Goal: Check status: Check status

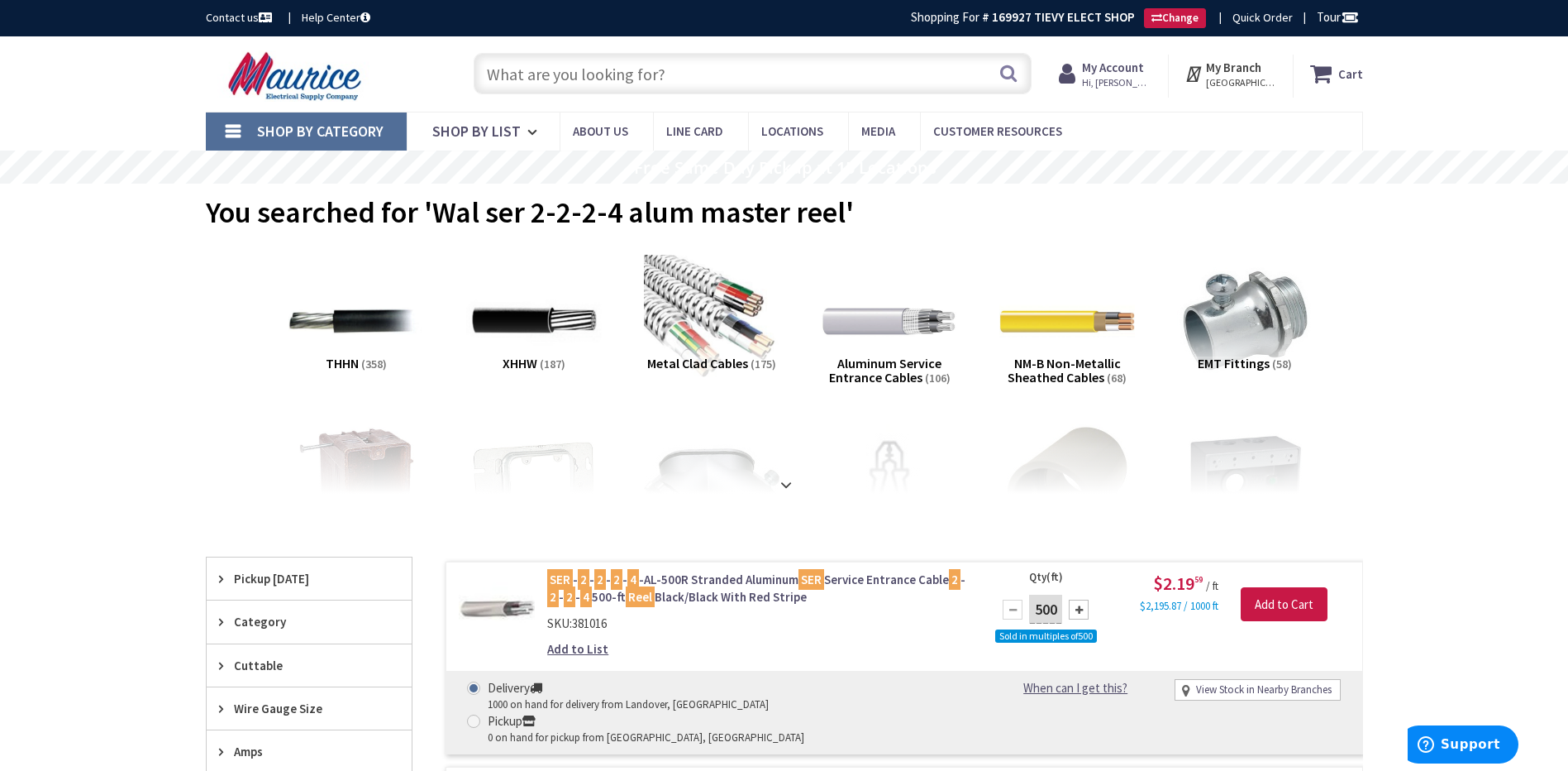
click at [1100, 76] on span "Hi, [PERSON_NAME]" at bounding box center [1117, 83] width 71 height 13
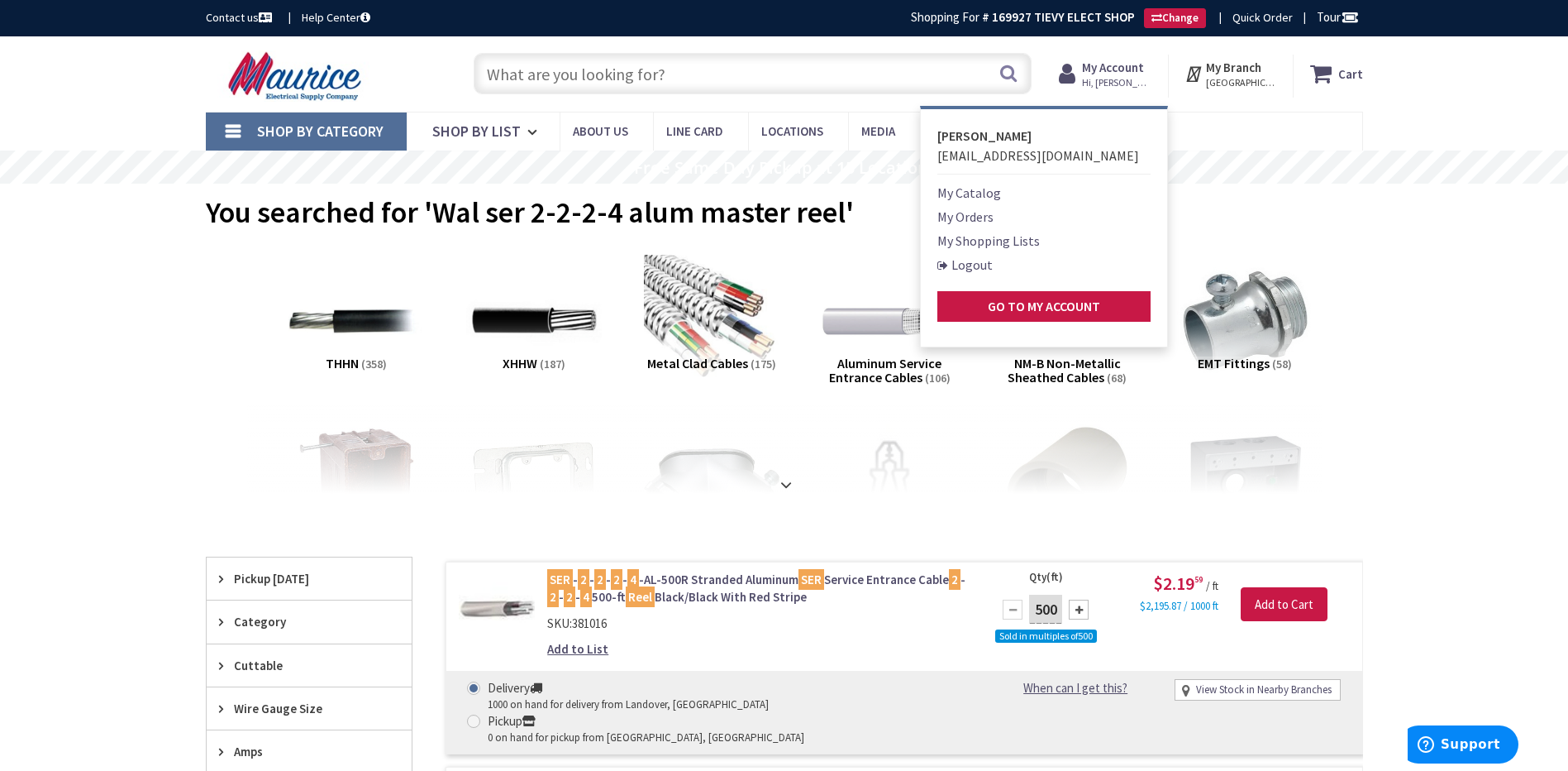
drag, startPoint x: 983, startPoint y: 213, endPoint x: 989, endPoint y: 204, distance: 10.8
click at [985, 211] on link "My Orders" at bounding box center [965, 216] width 57 height 20
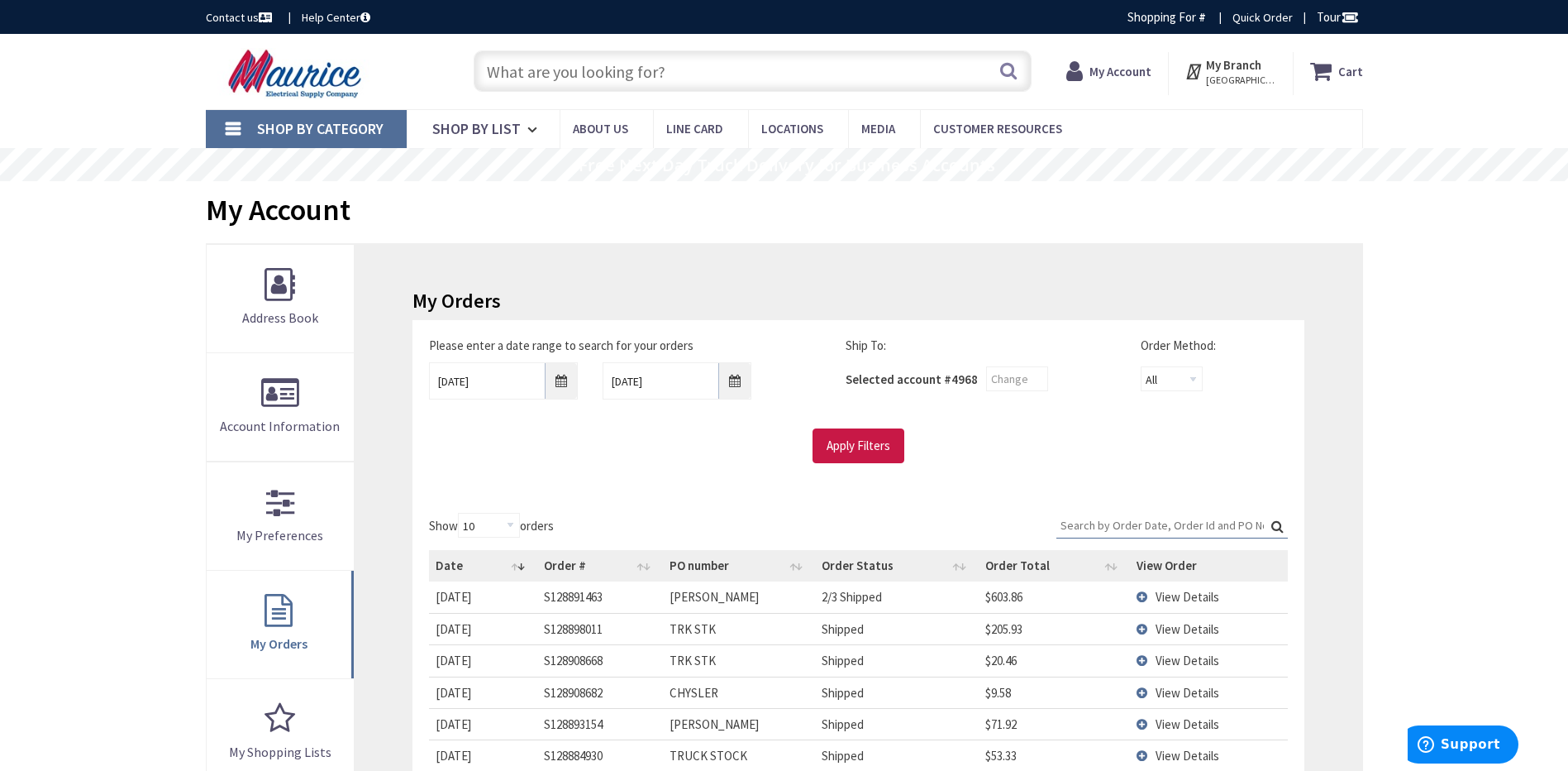
type input "[PERSON_NAME][GEOGRAPHIC_DATA], [GEOGRAPHIC_DATA]"
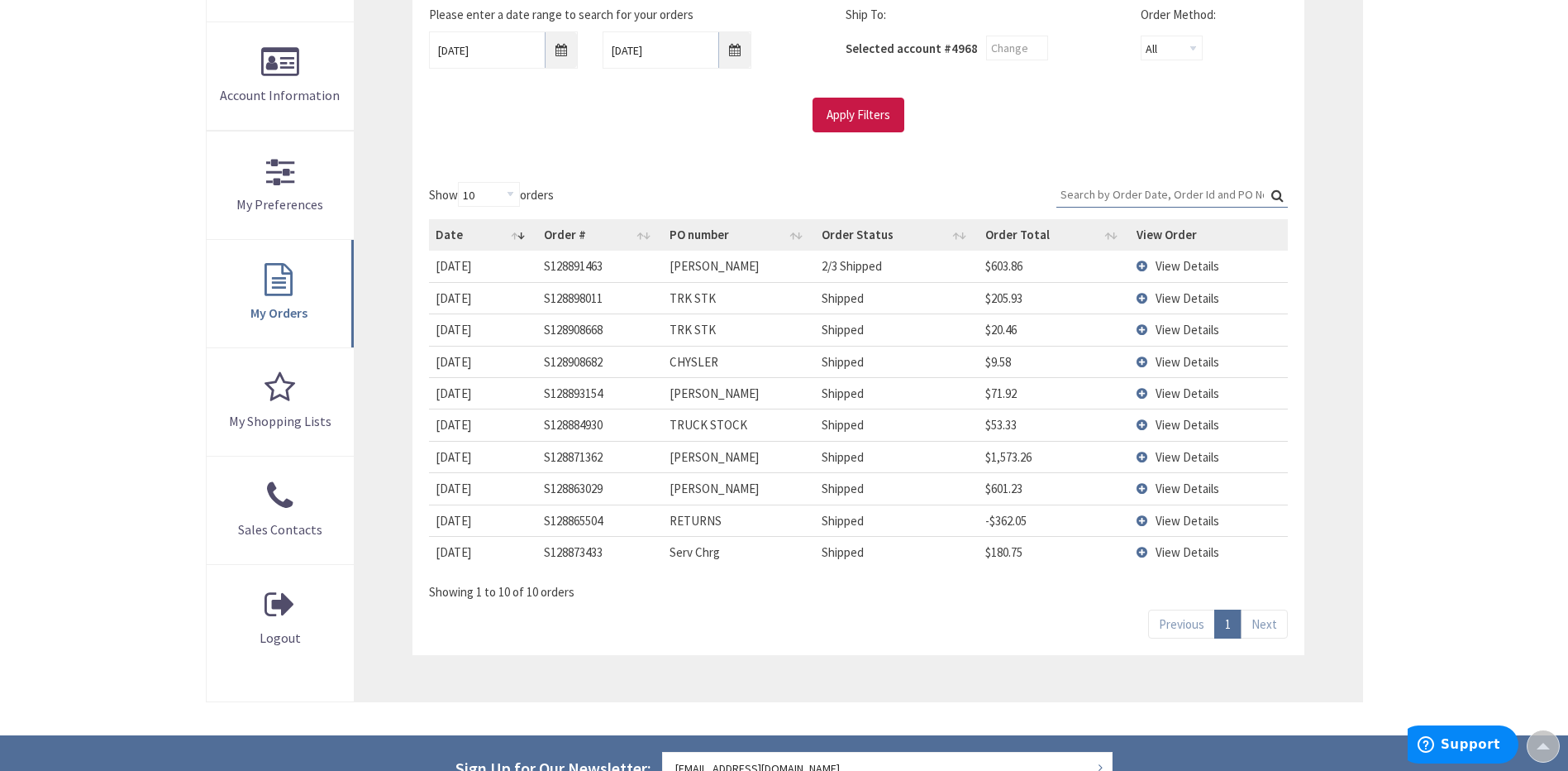
scroll to position [333, 0]
click at [1143, 392] on td "View Details" at bounding box center [1208, 393] width 157 height 32
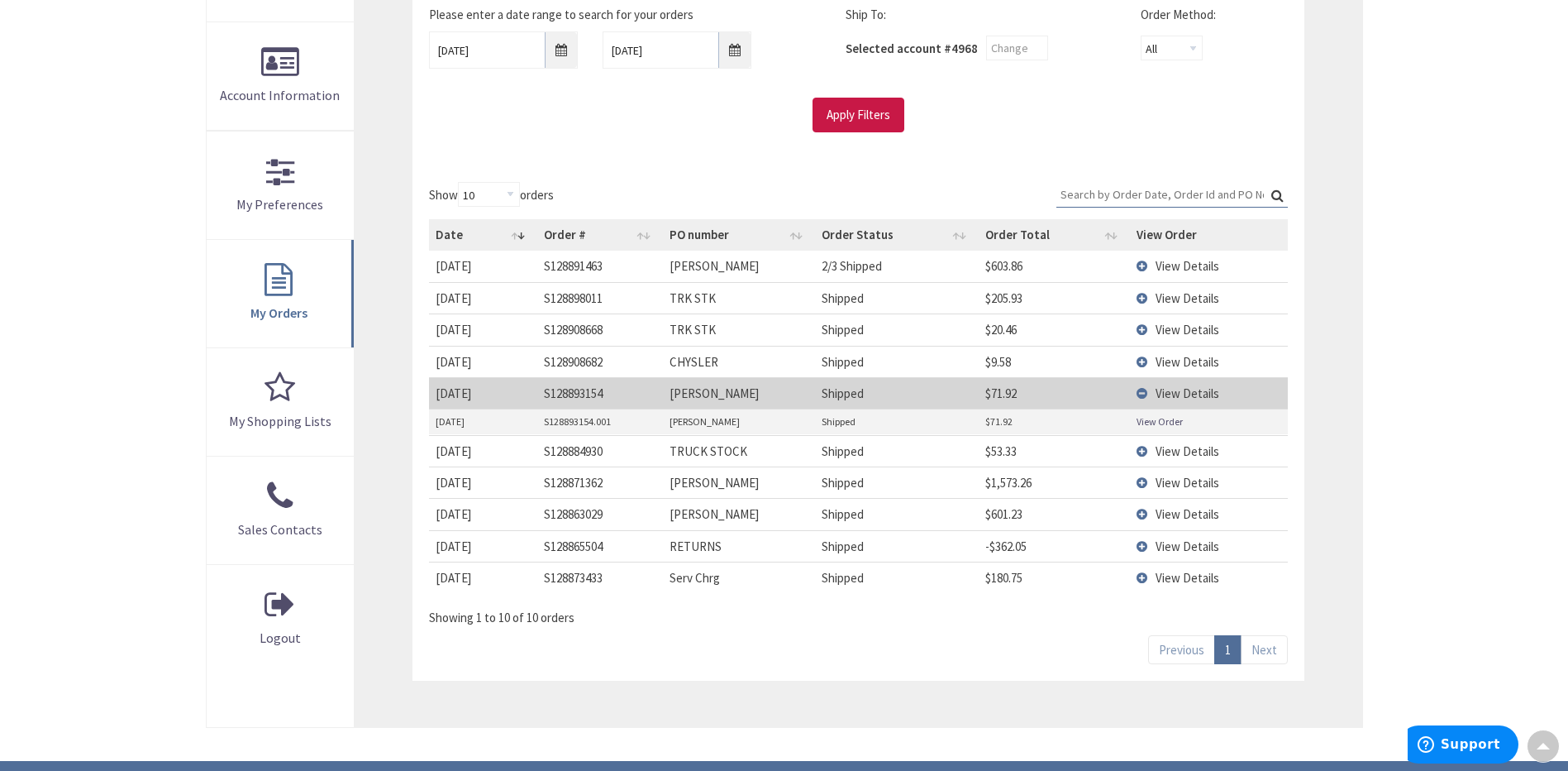
click at [1160, 420] on link "View Order" at bounding box center [1160, 421] width 46 height 14
click at [1141, 396] on td "View Details" at bounding box center [1208, 393] width 157 height 32
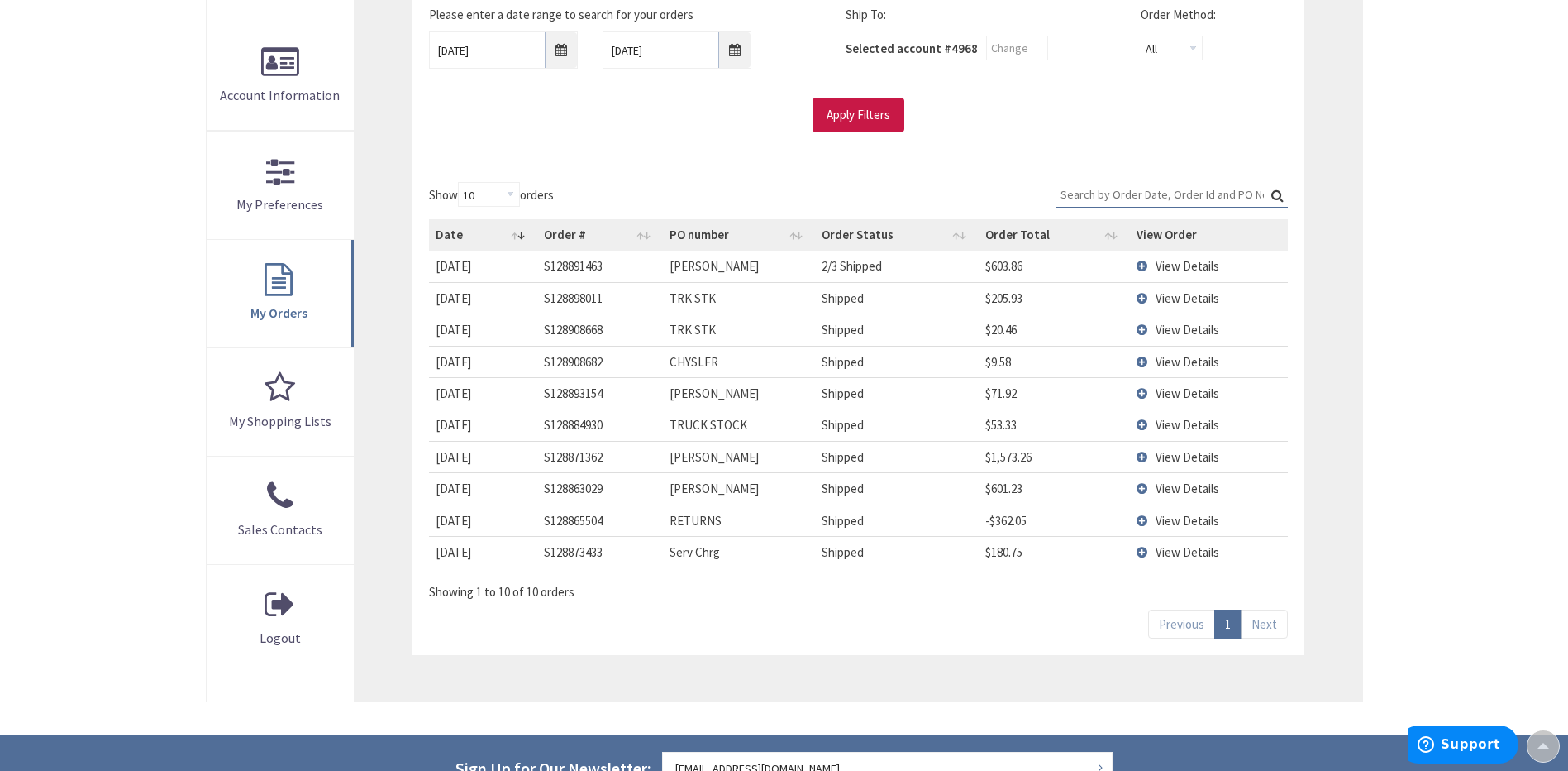
click at [1140, 361] on td "View Details" at bounding box center [1208, 361] width 157 height 32
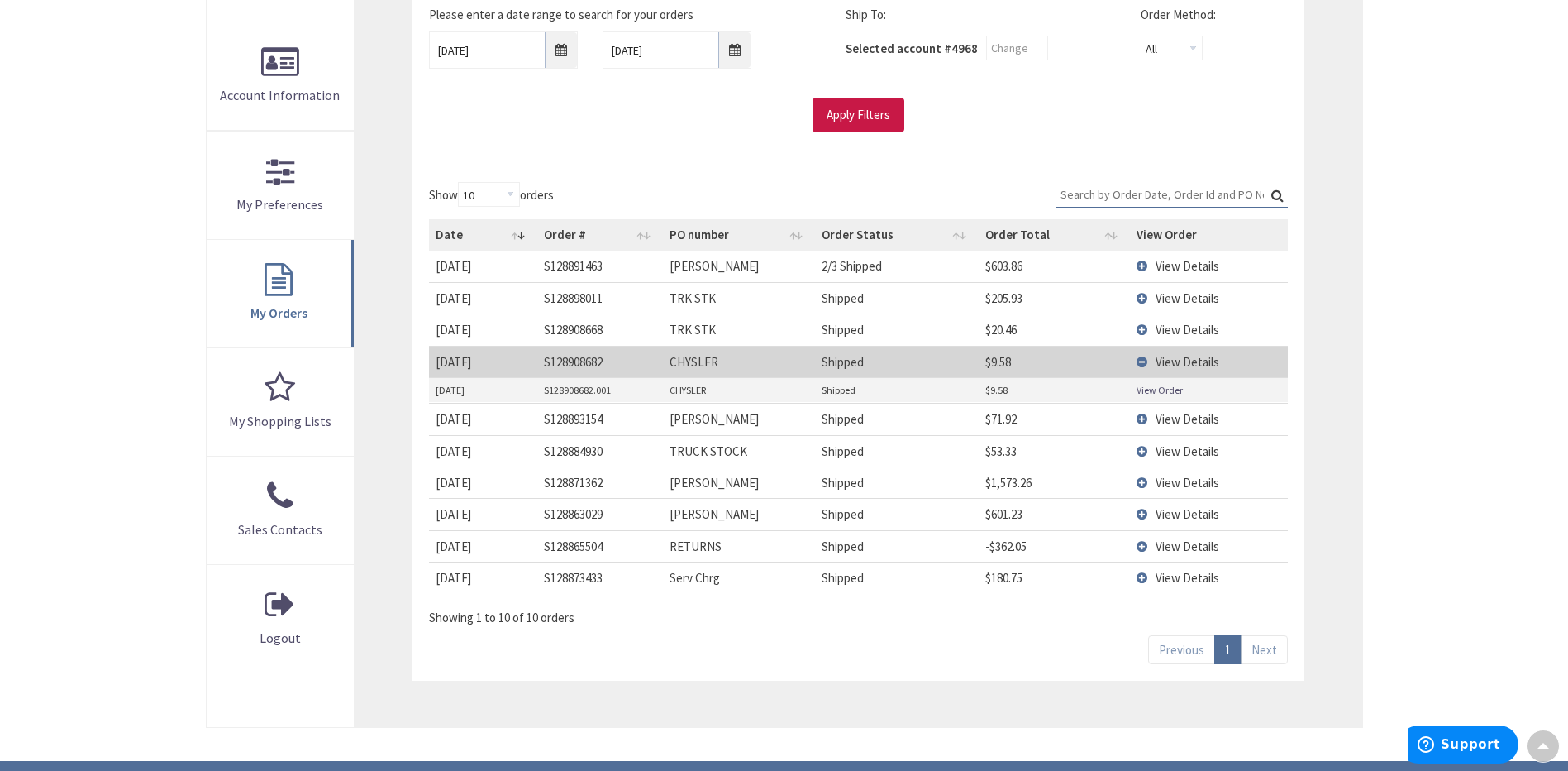
click at [1154, 390] on link "View Order" at bounding box center [1160, 389] width 46 height 14
click at [1142, 364] on td "View Details" at bounding box center [1208, 361] width 157 height 32
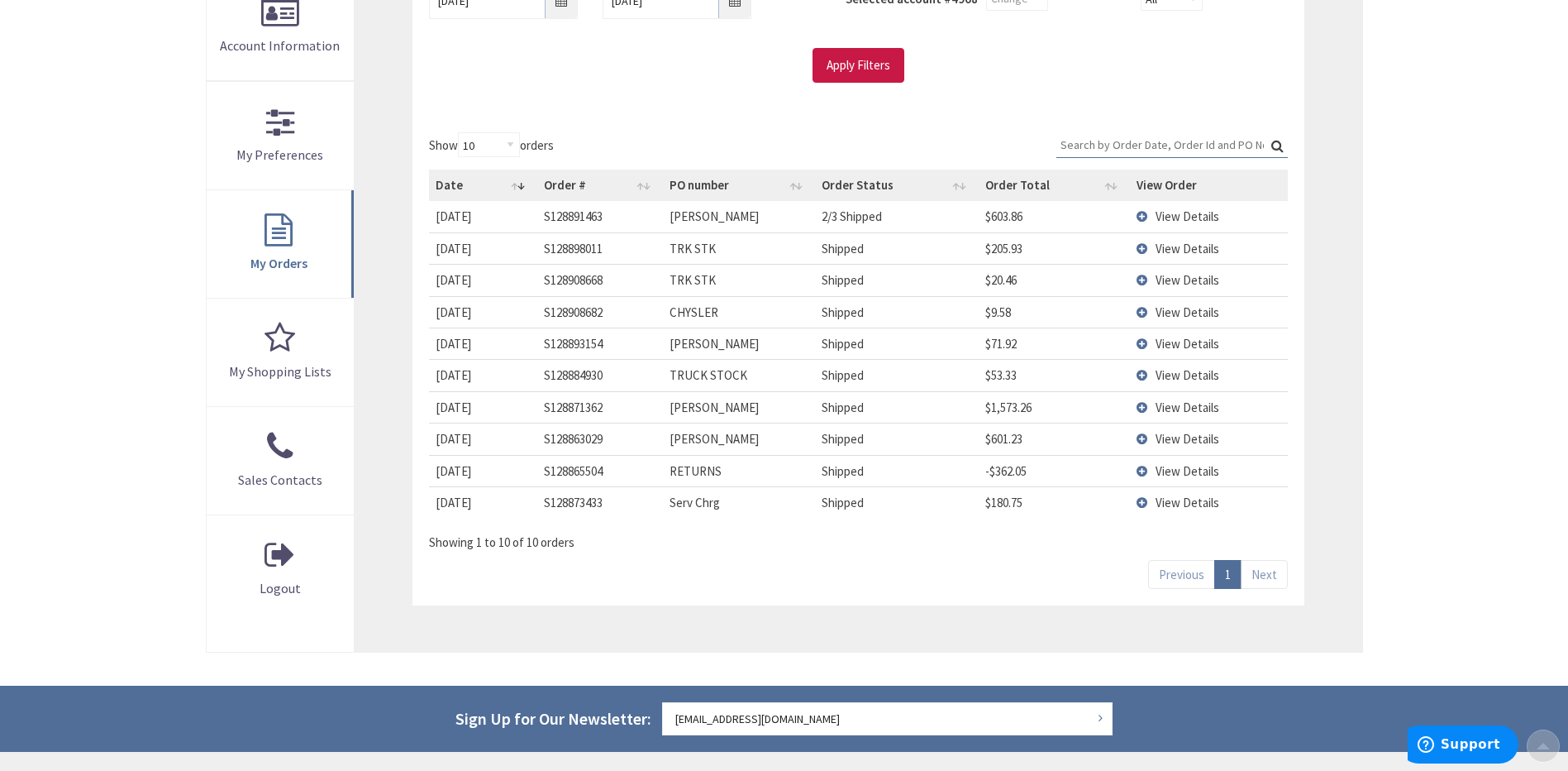
scroll to position [413, 0]
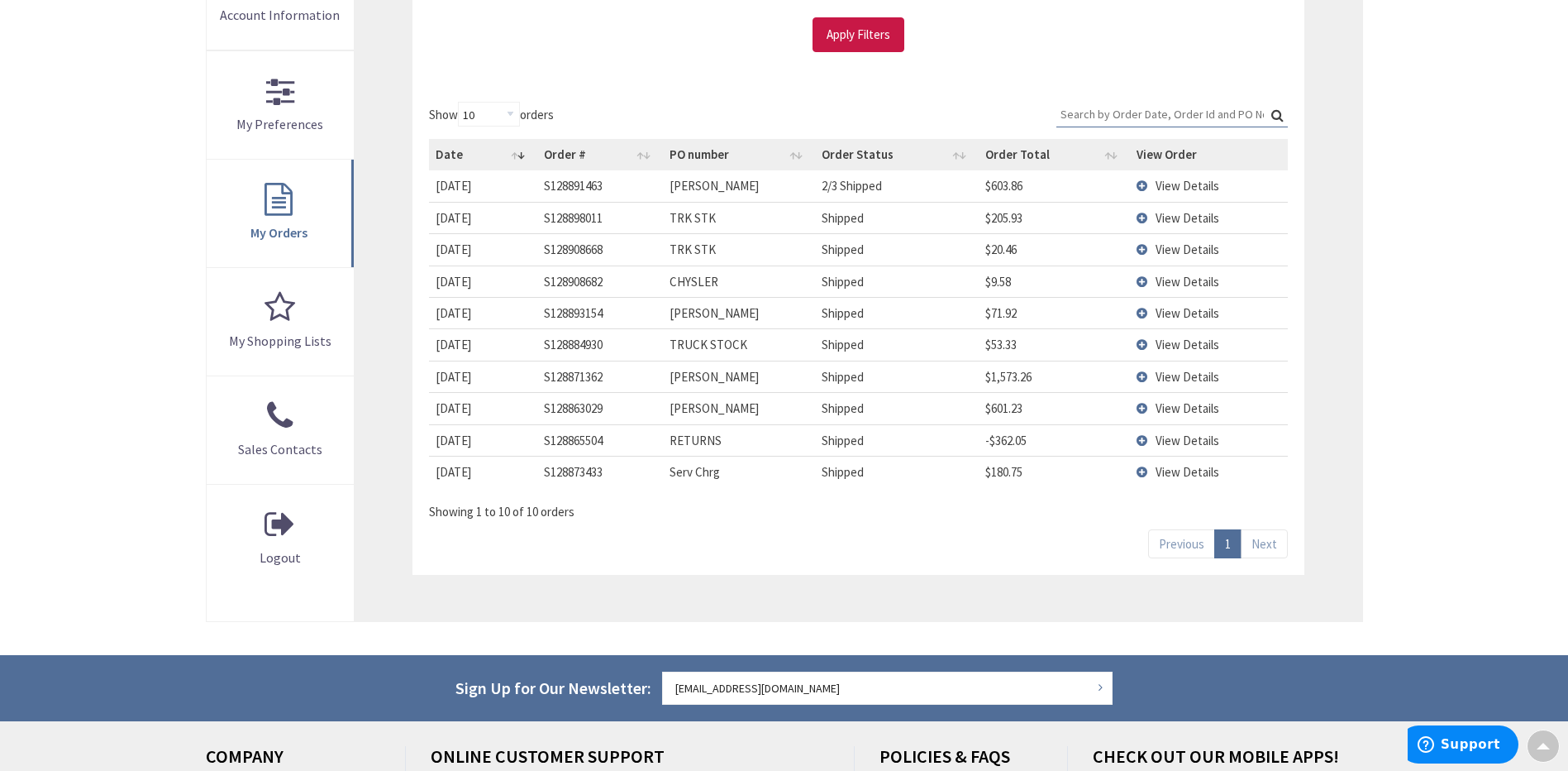
click at [1144, 186] on td "View Details" at bounding box center [1208, 185] width 157 height 31
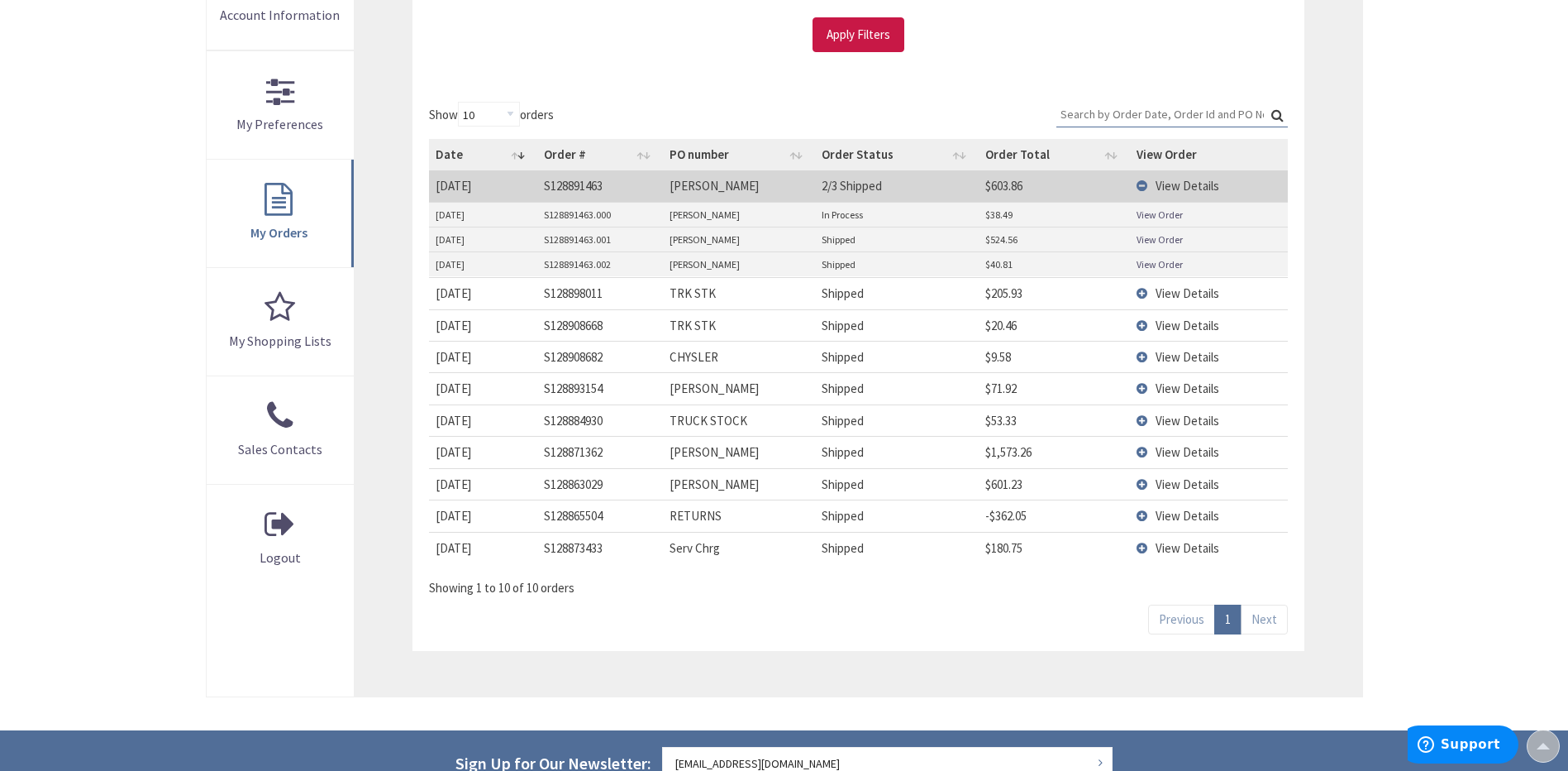
click at [1144, 186] on td "View Details" at bounding box center [1208, 185] width 157 height 31
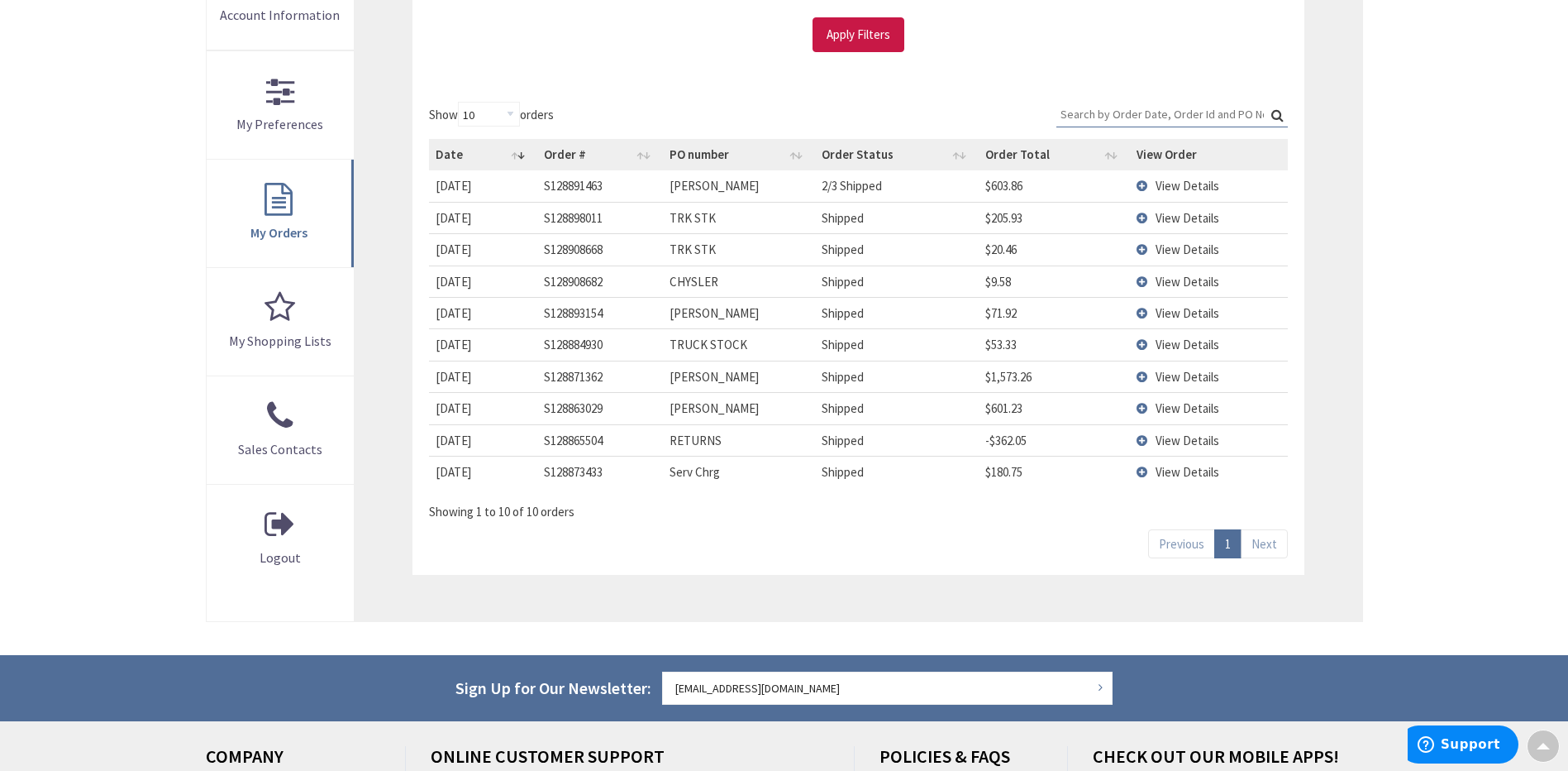
scroll to position [0, 0]
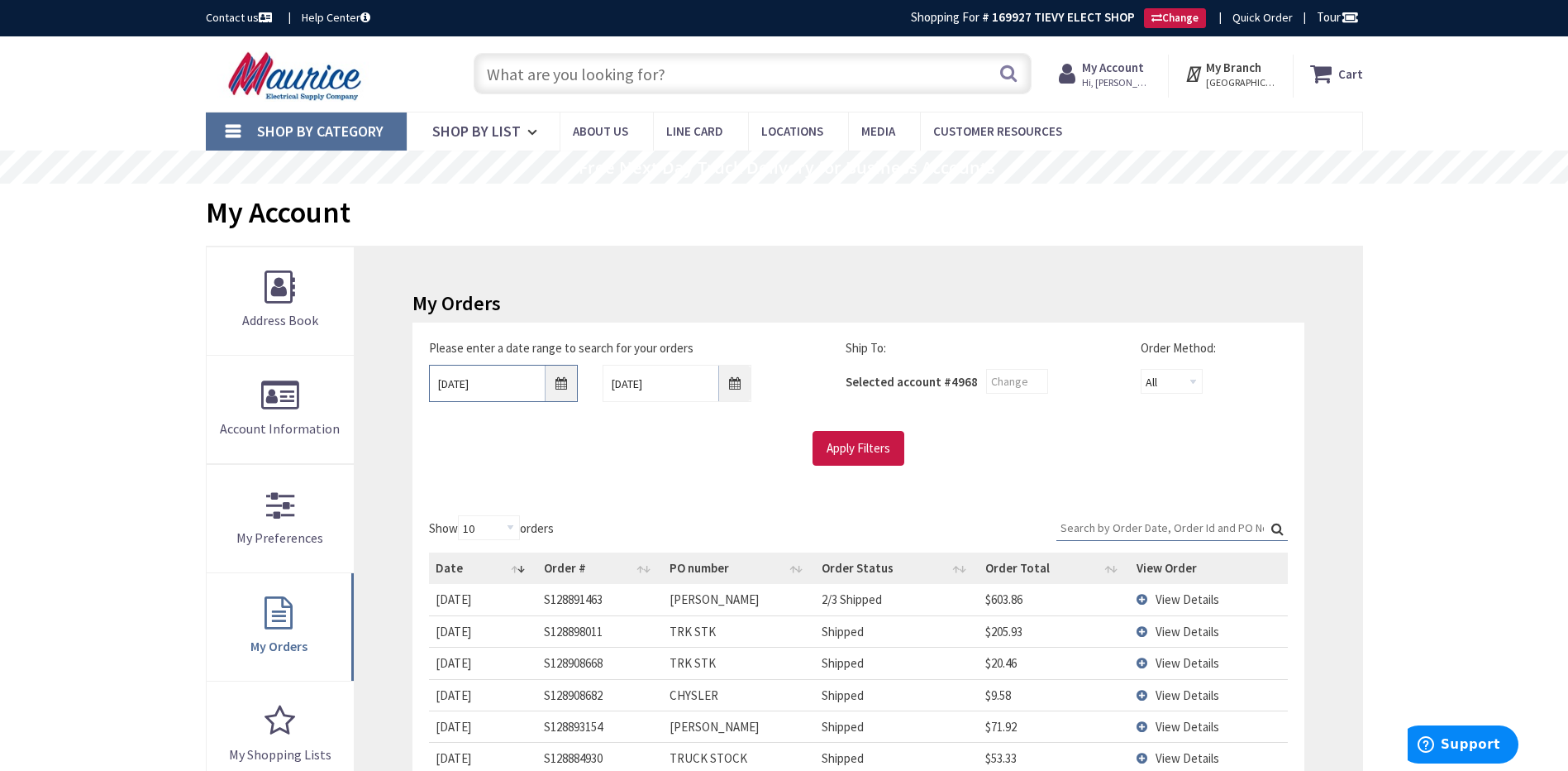
click at [557, 381] on input "9/25/2025" at bounding box center [503, 384] width 149 height 37
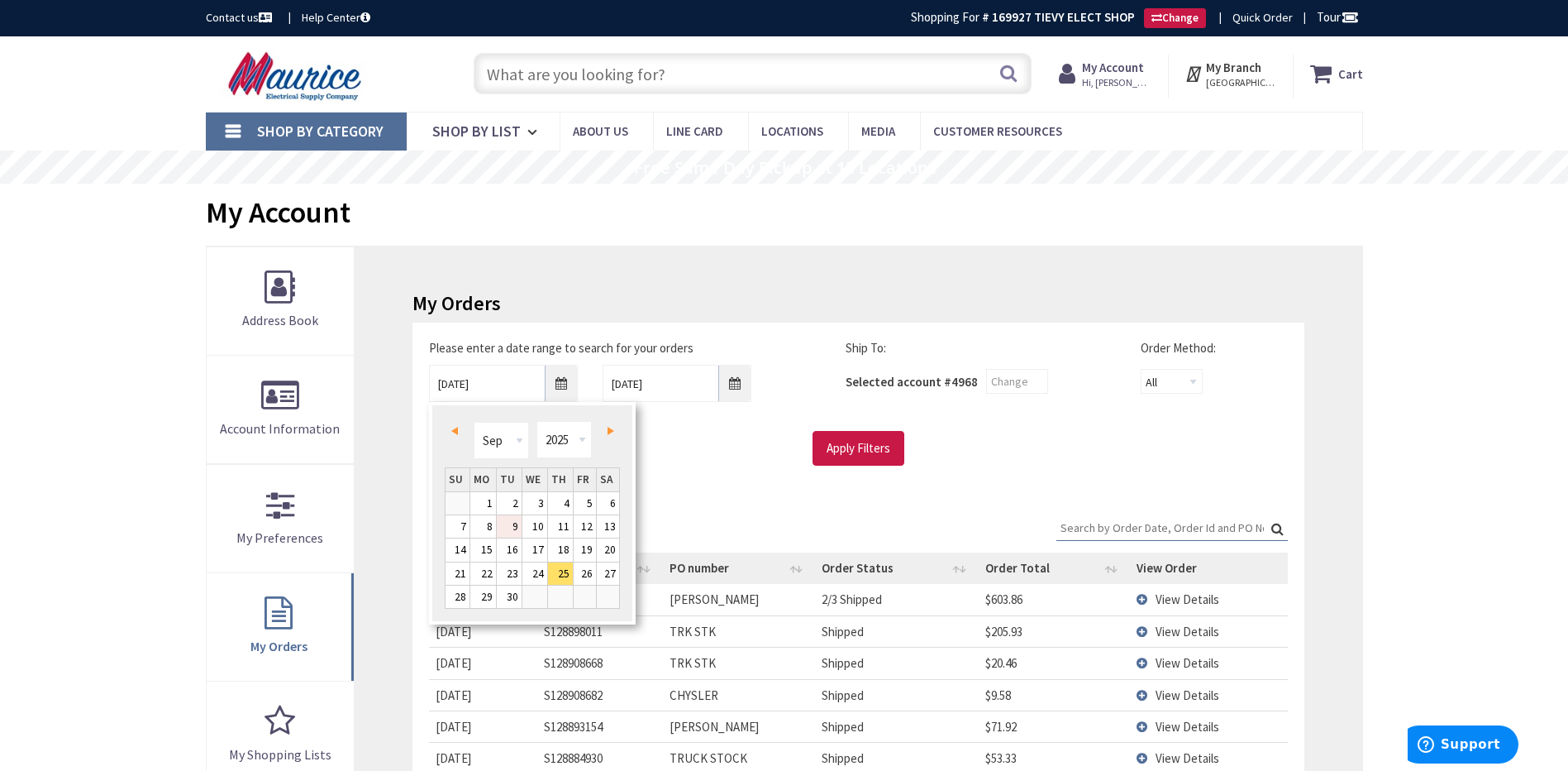
click at [514, 524] on link "9" at bounding box center [509, 527] width 25 height 22
type input "09/09/2025"
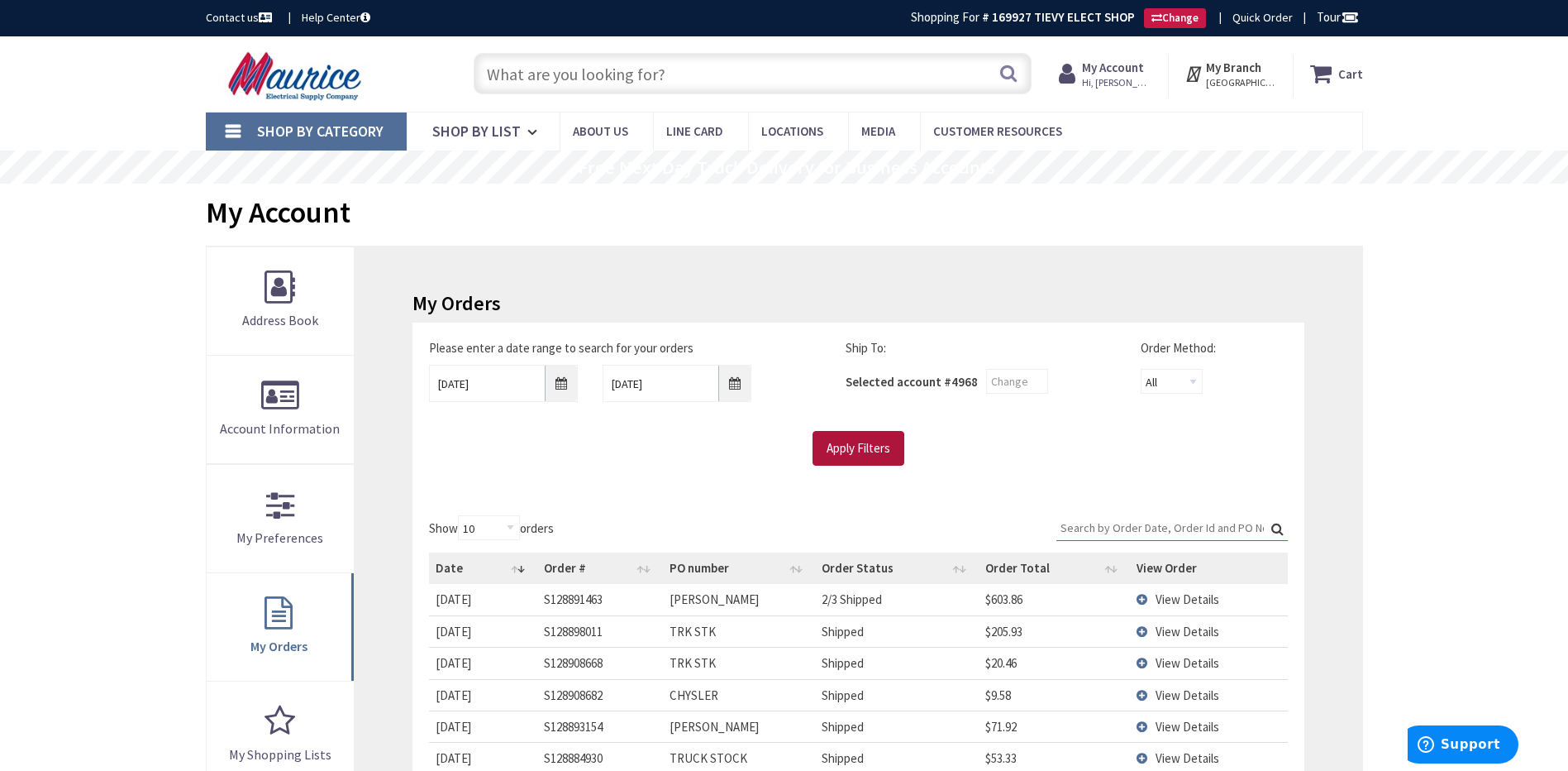
click at [857, 451] on input "Apply Filters" at bounding box center [858, 448] width 92 height 34
click at [1121, 524] on input "Search:" at bounding box center [1172, 528] width 231 height 25
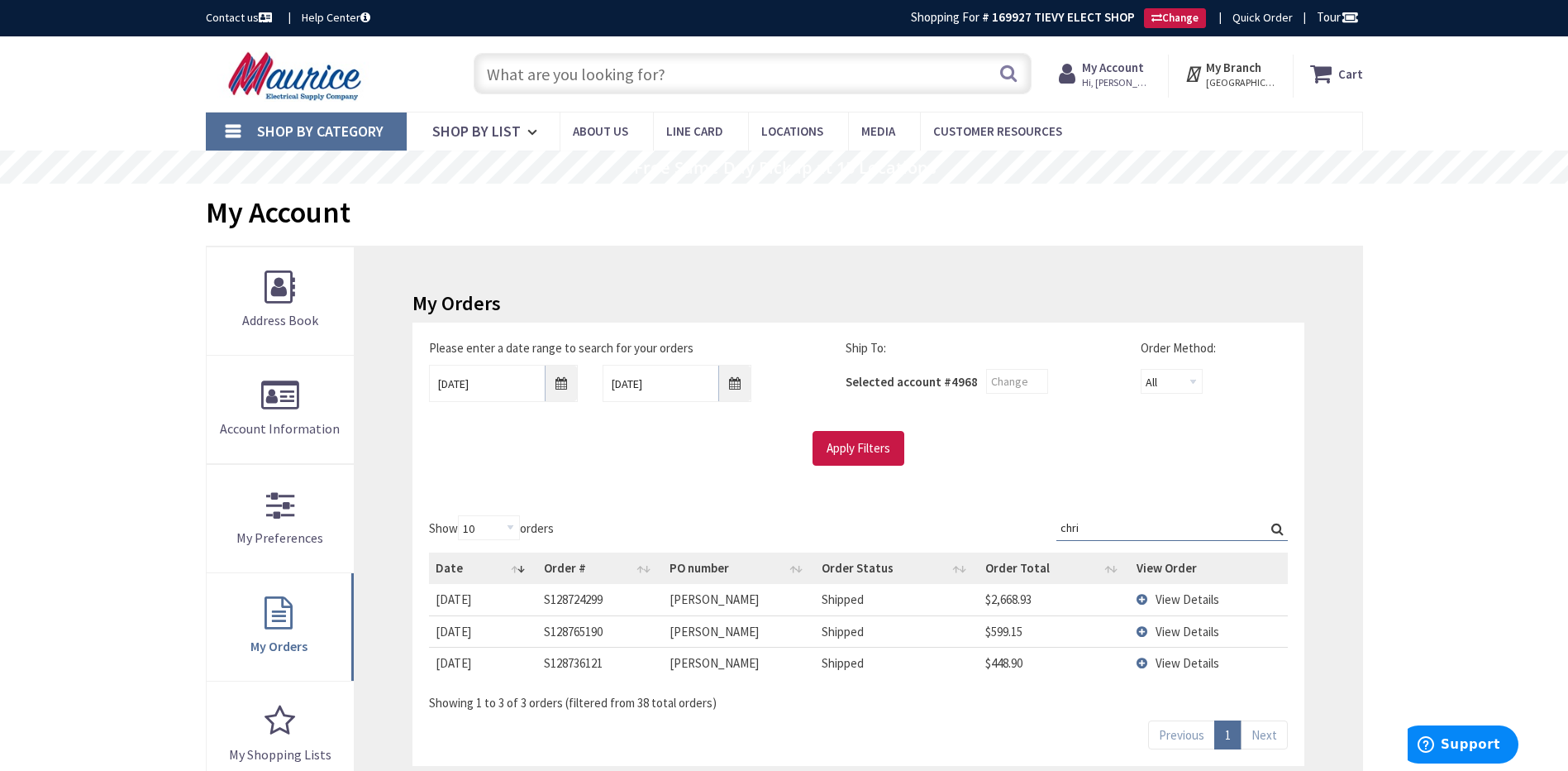
type input "chri"
click at [1144, 599] on td "View Details" at bounding box center [1208, 599] width 157 height 31
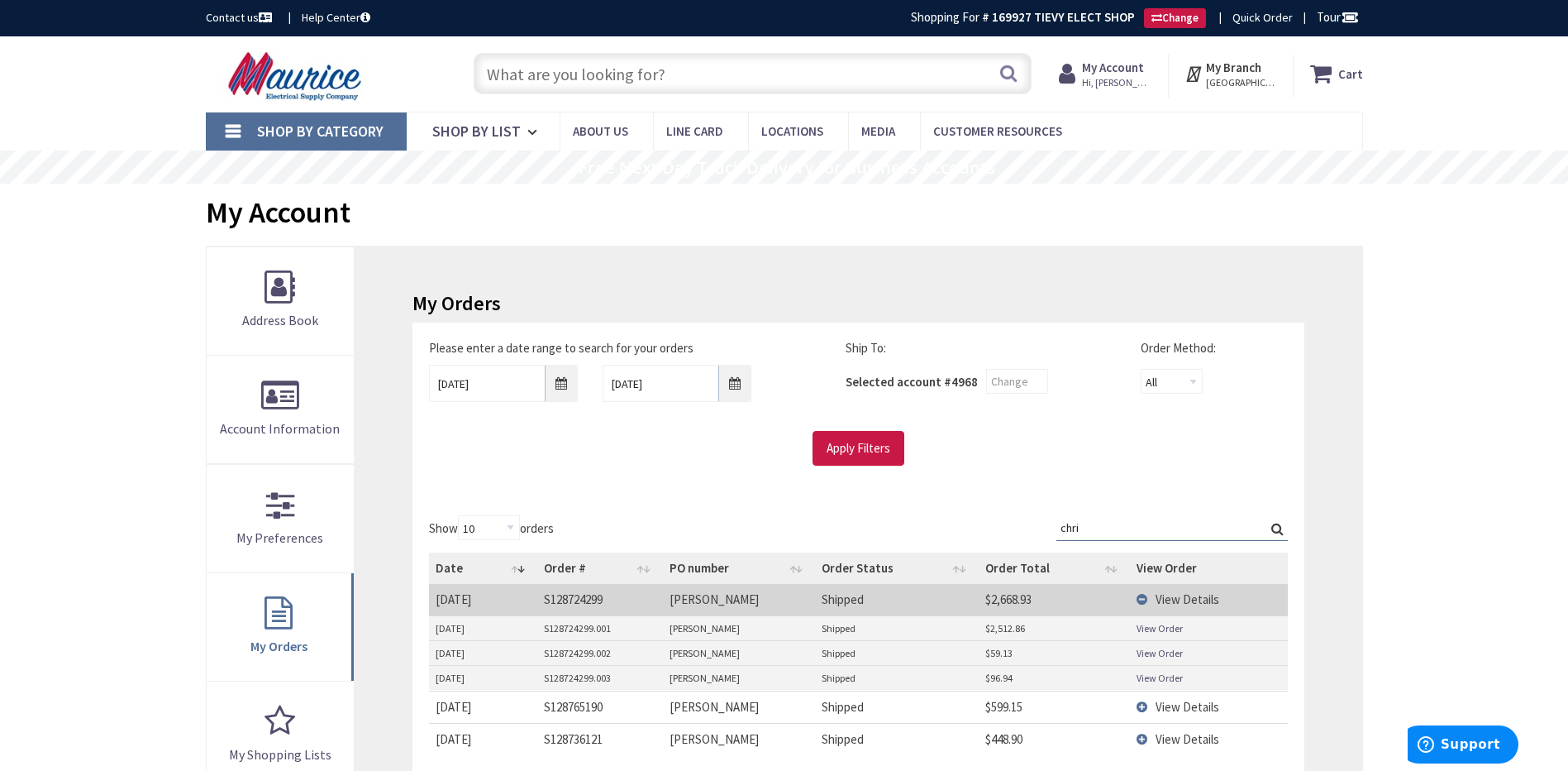
click at [1159, 629] on link "View Order" at bounding box center [1160, 628] width 46 height 14
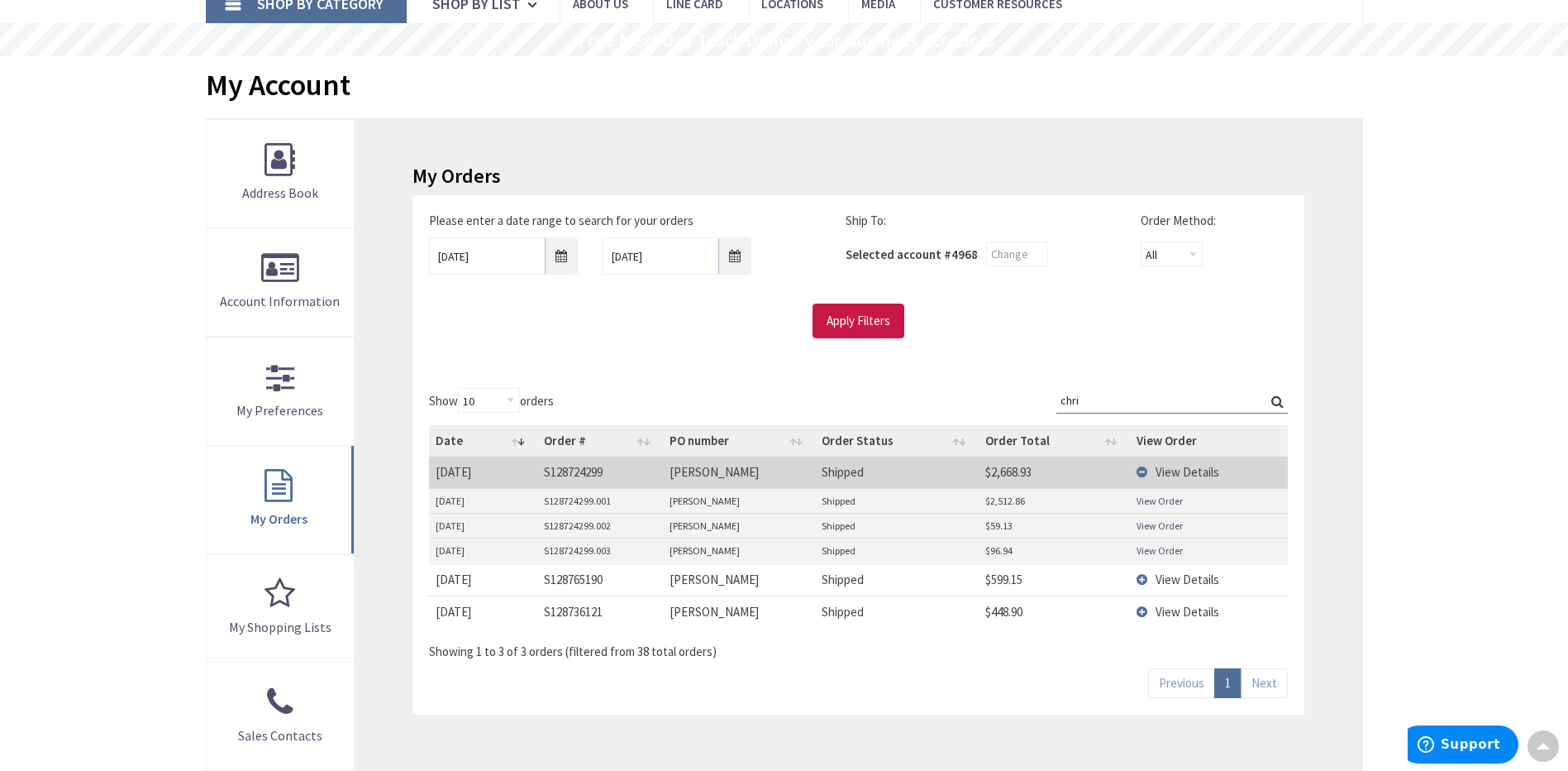
scroll to position [83, 0]
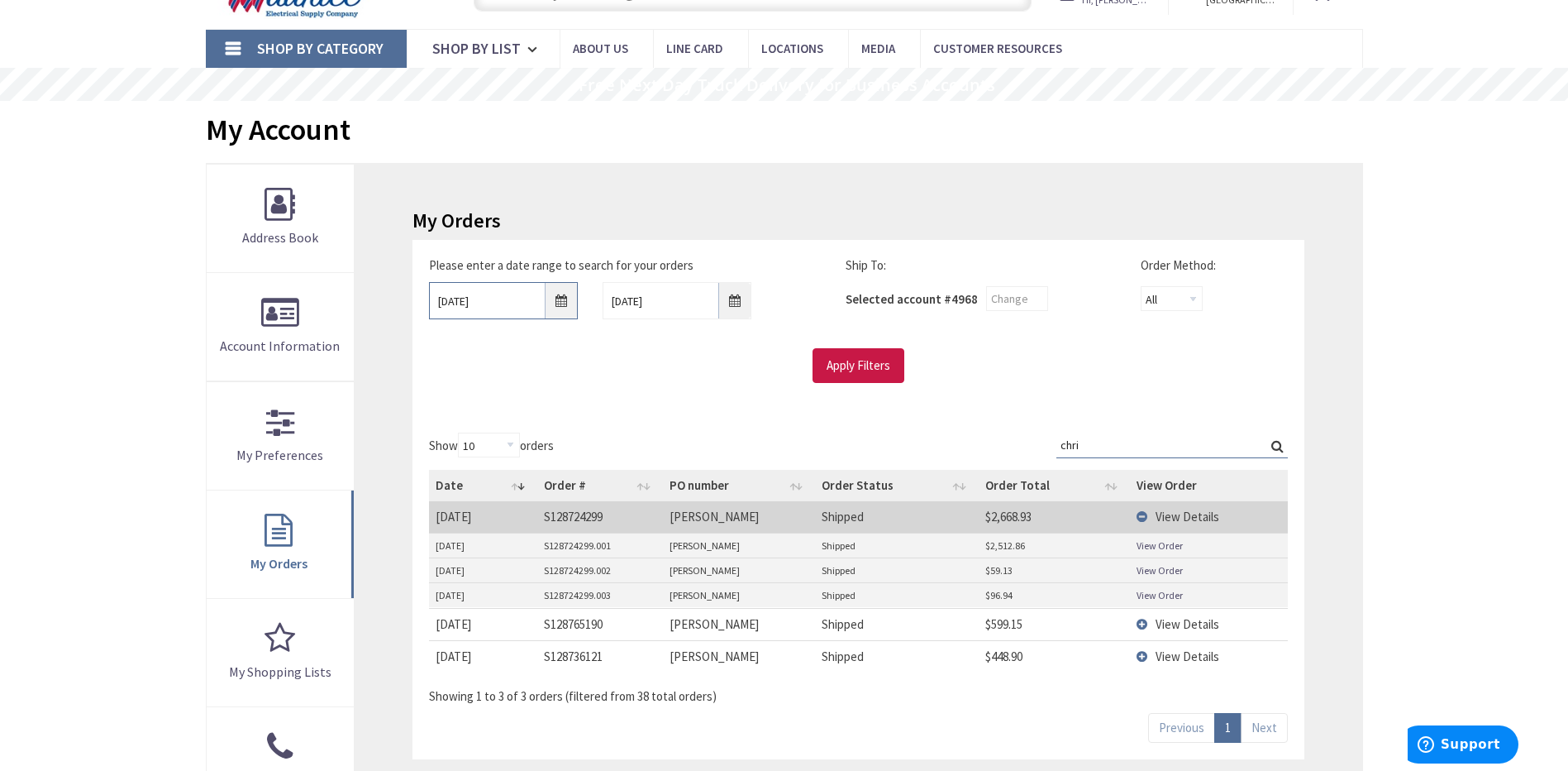
click at [563, 298] on input "09/09/2025" at bounding box center [503, 301] width 149 height 37
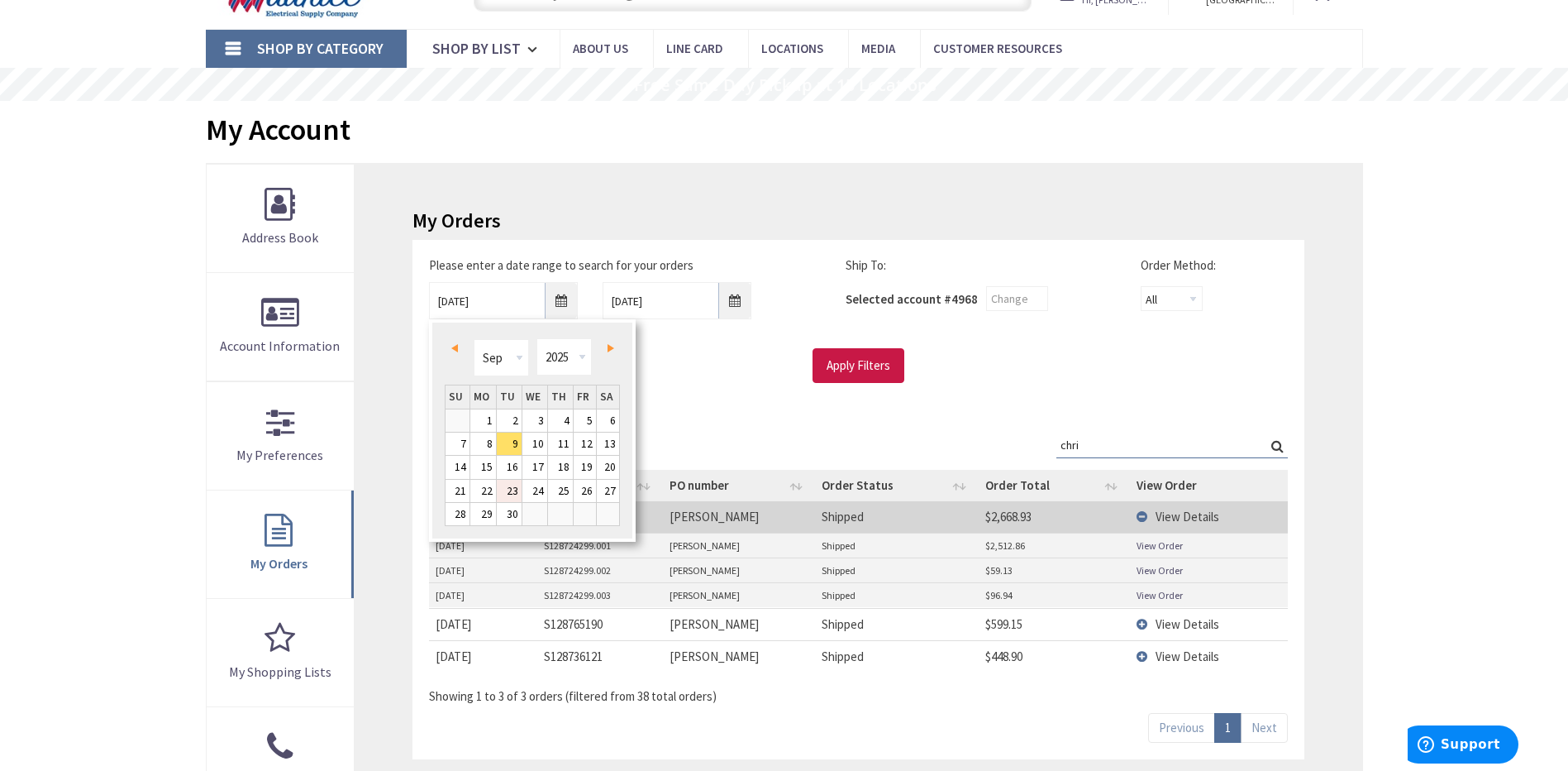
click at [504, 490] on link "23" at bounding box center [509, 490] width 25 height 22
type input "[DATE]"
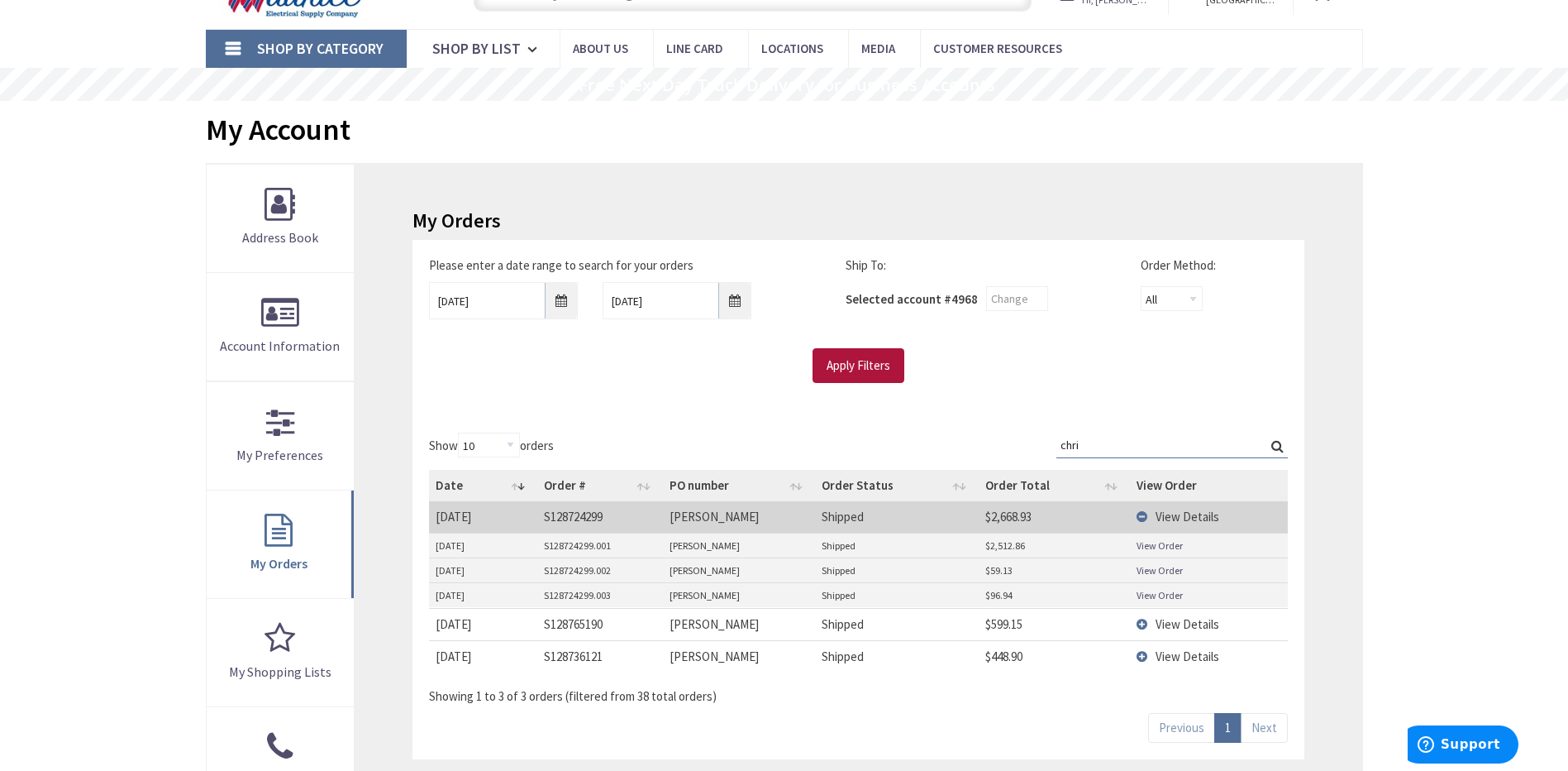
click at [841, 359] on input "Apply Filters" at bounding box center [858, 365] width 92 height 34
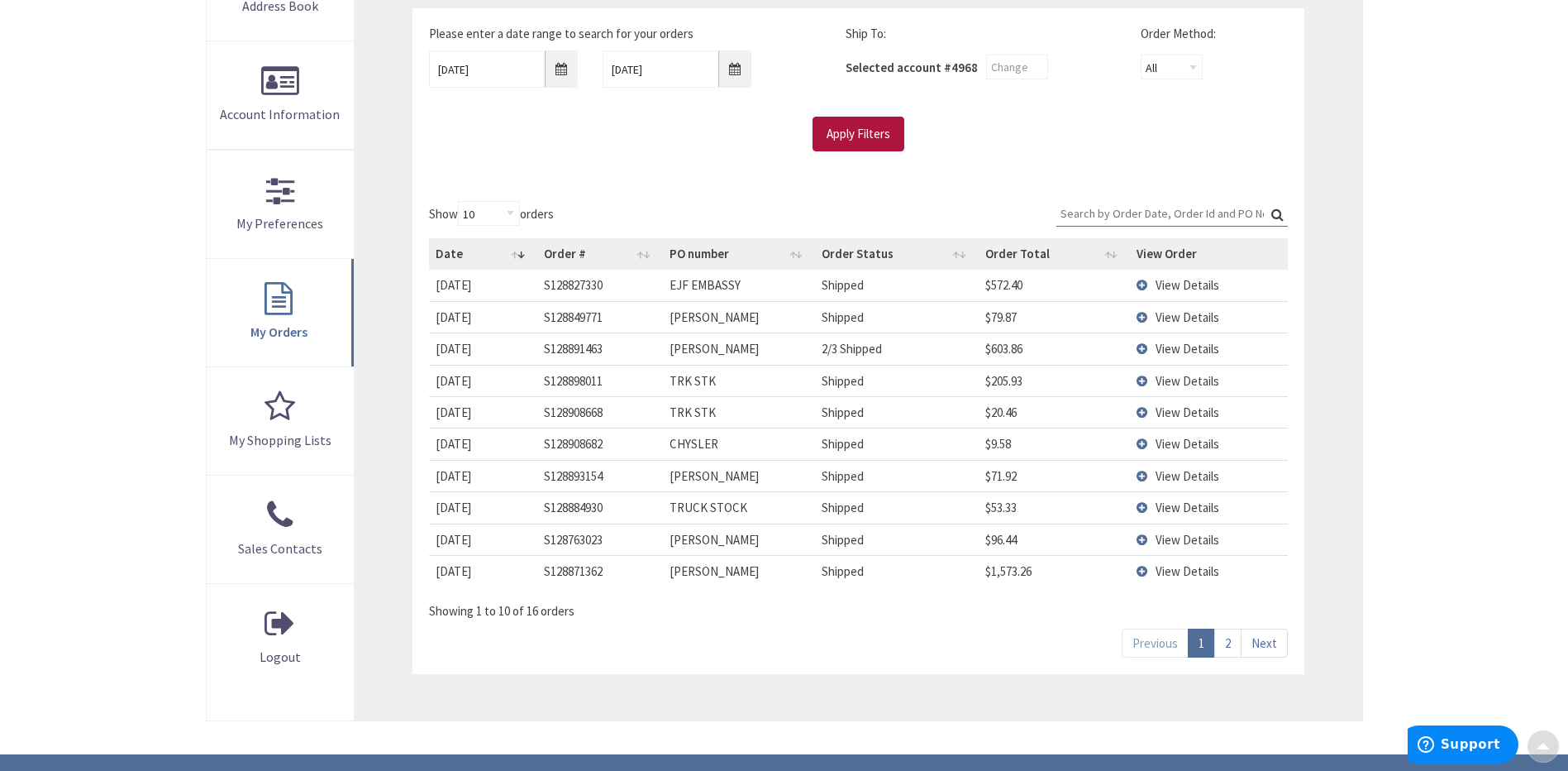
scroll to position [331, 0]
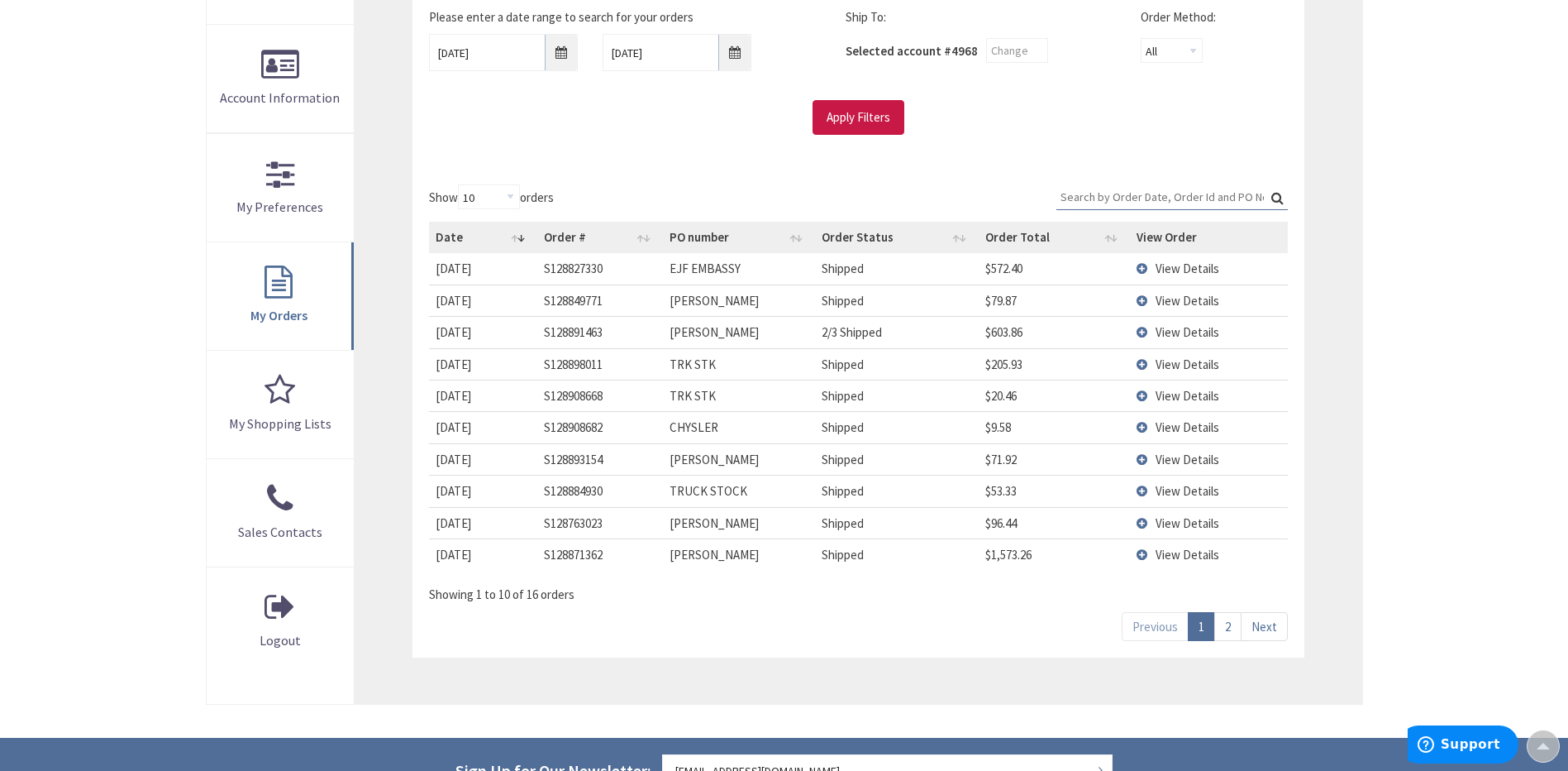
click at [1229, 620] on link "2" at bounding box center [1227, 626] width 27 height 29
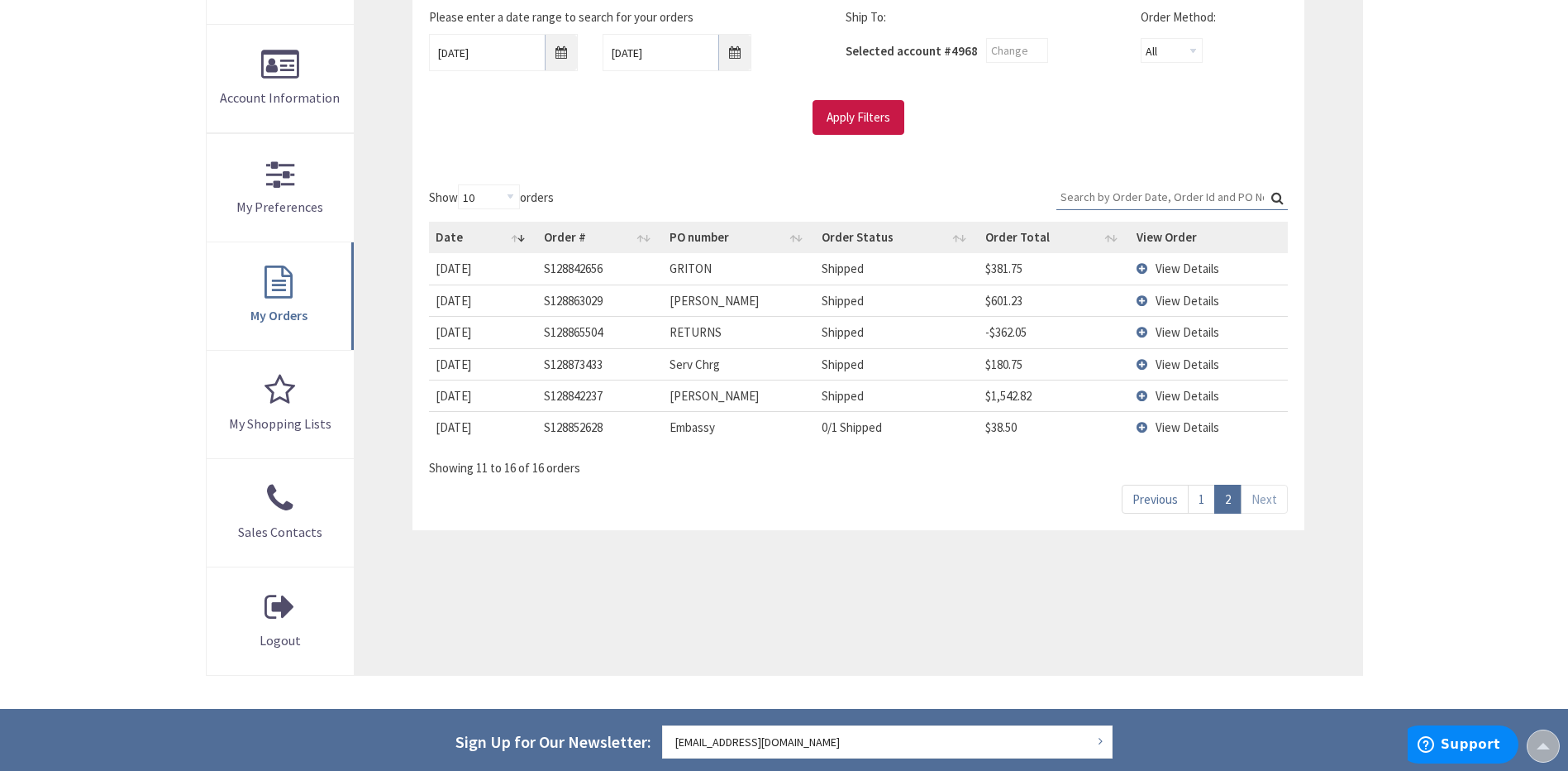
click at [1145, 304] on td "View Details" at bounding box center [1208, 300] width 157 height 32
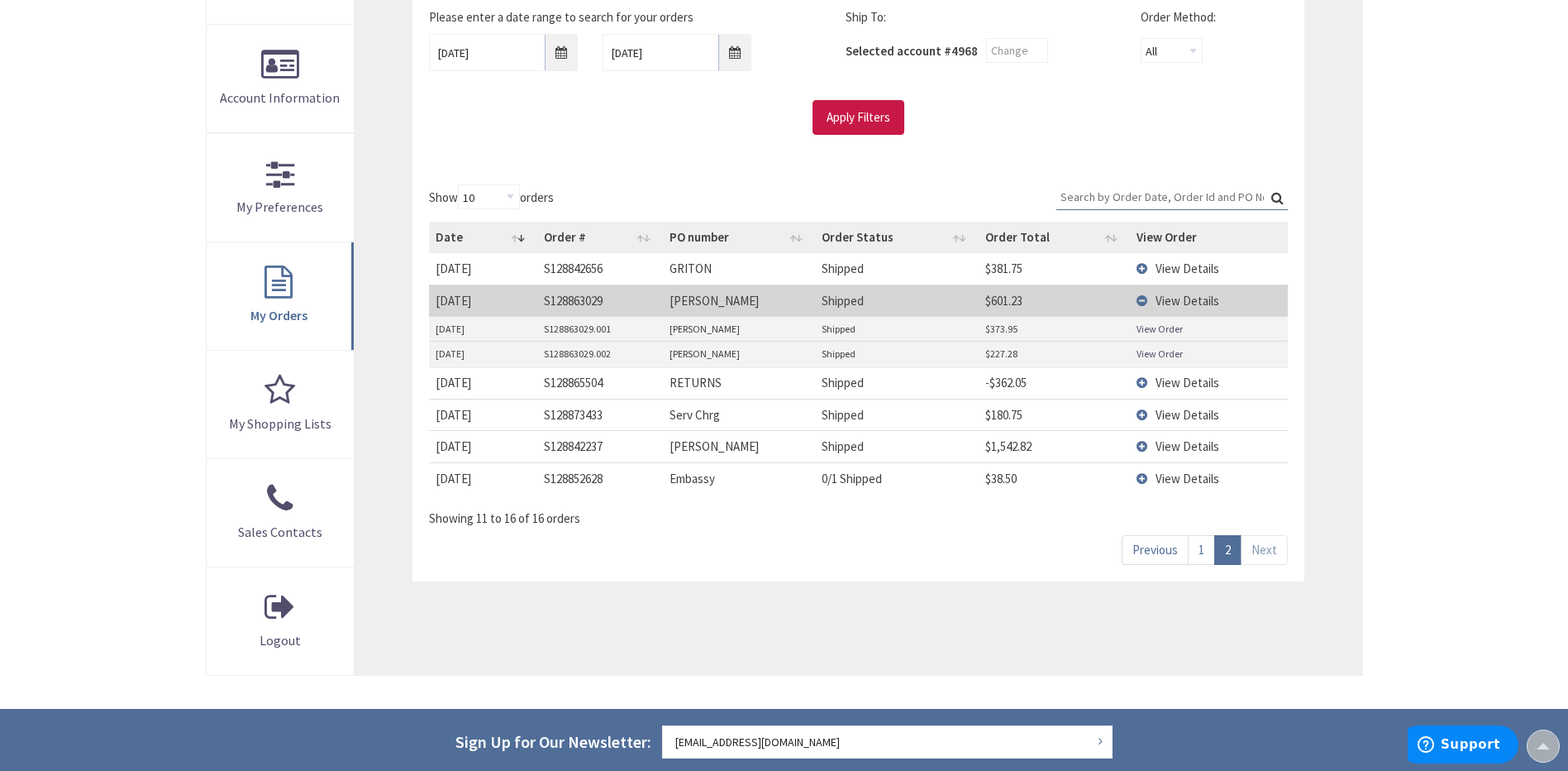
click at [1143, 305] on td "View Details" at bounding box center [1208, 300] width 157 height 32
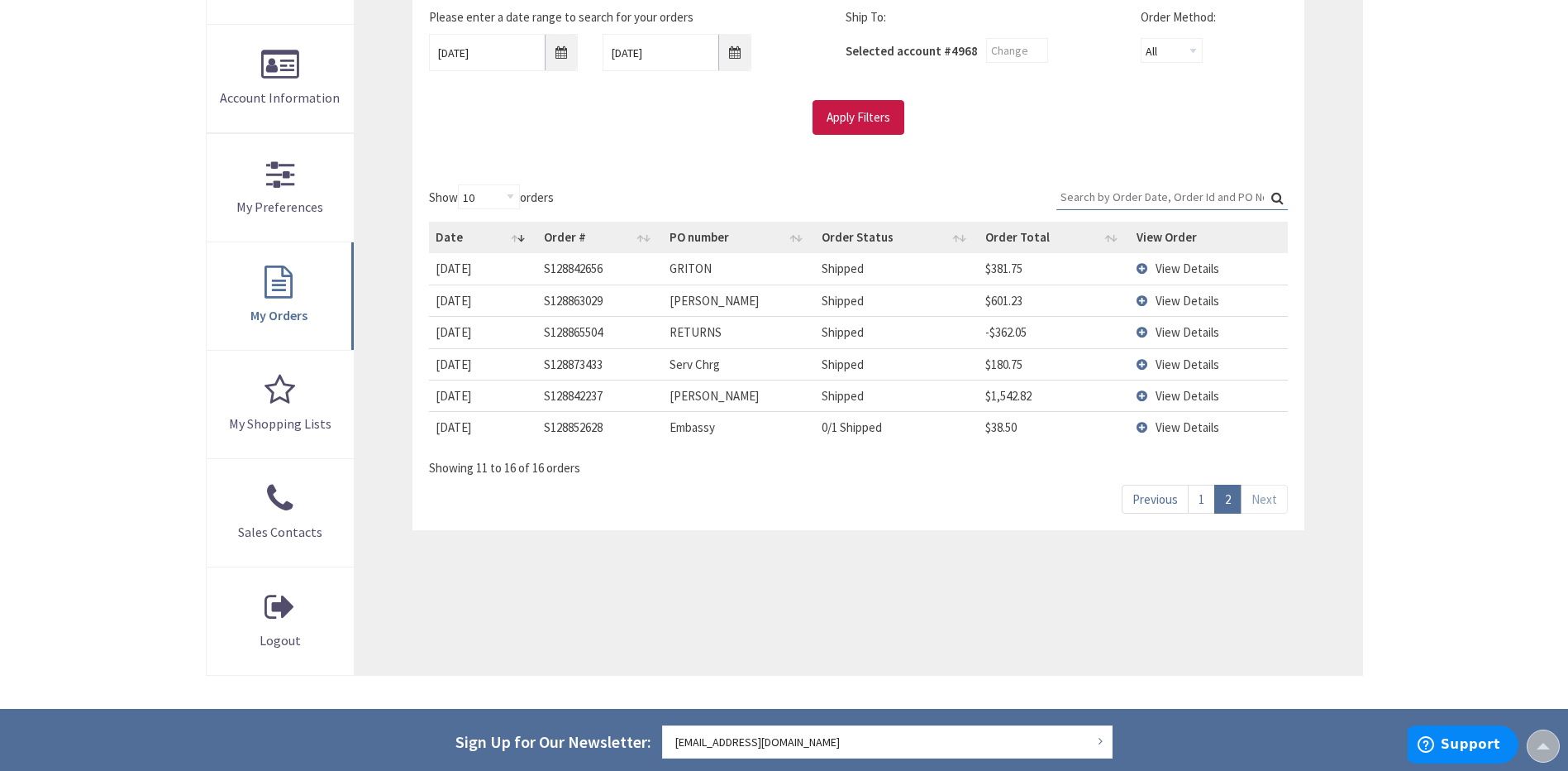
click at [1200, 502] on link "1" at bounding box center [1200, 499] width 27 height 29
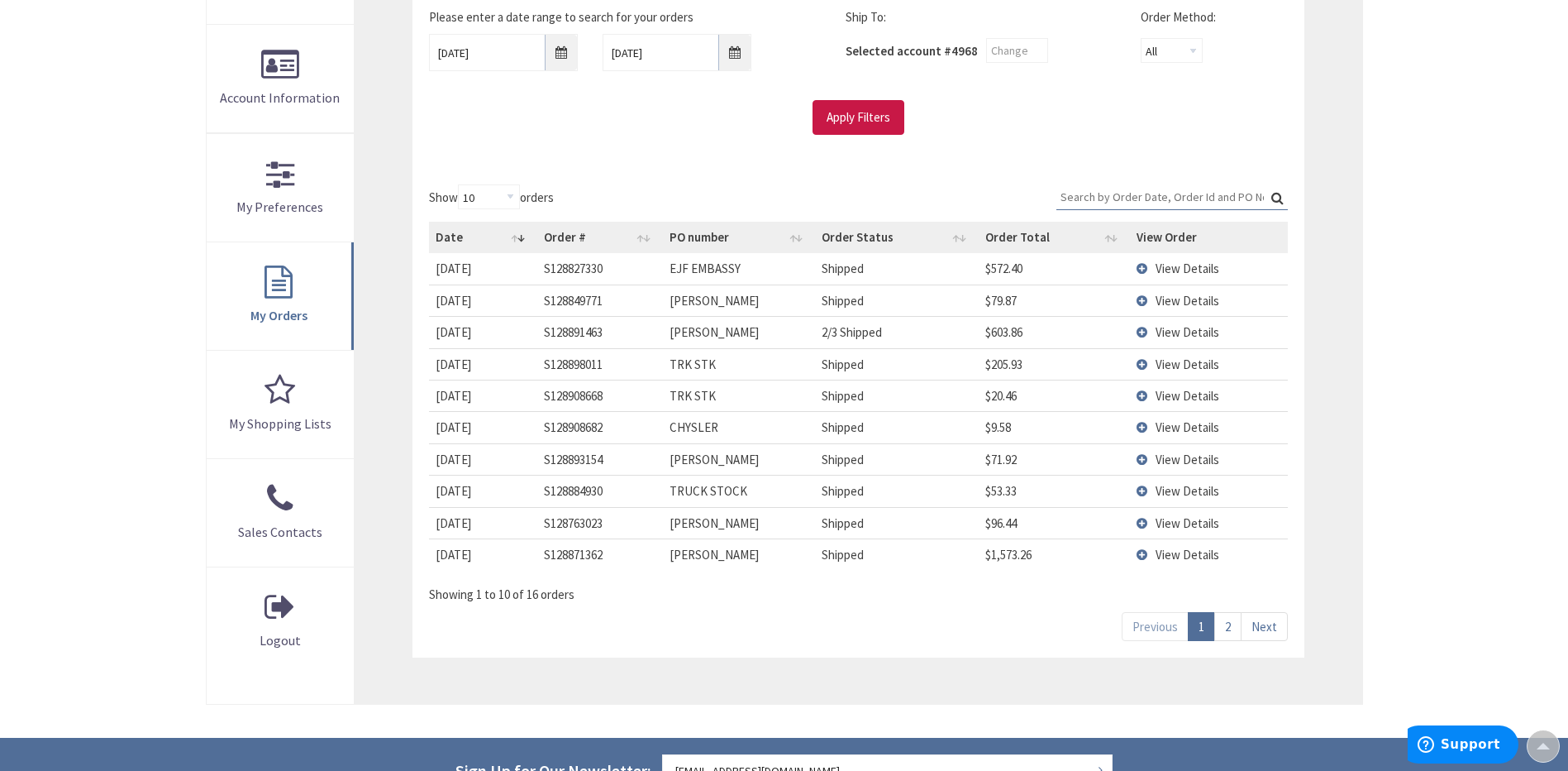
click at [1145, 333] on td "View Details" at bounding box center [1208, 332] width 157 height 32
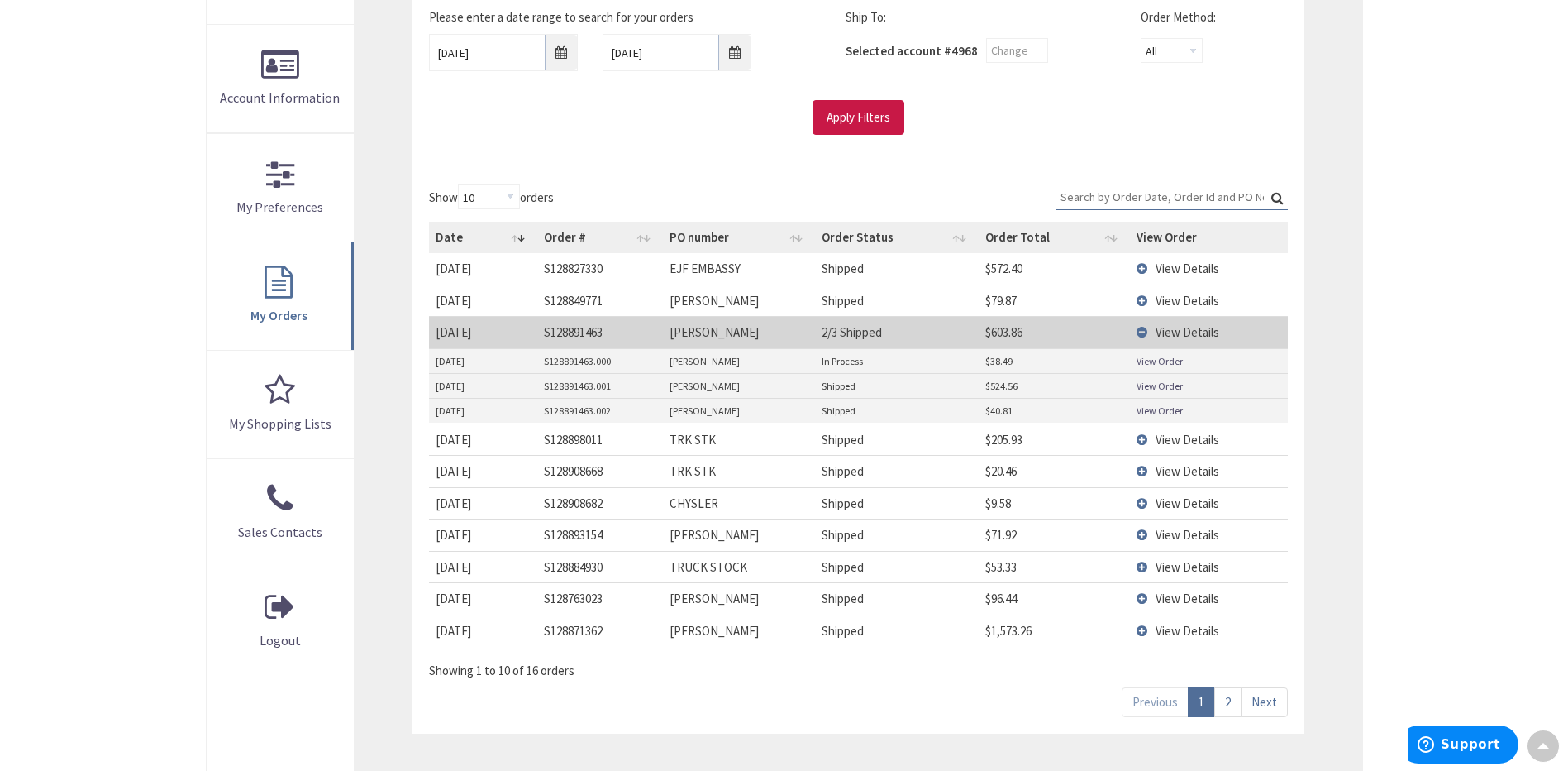
click at [1155, 412] on link "View Order" at bounding box center [1160, 411] width 46 height 14
click at [1155, 386] on link "View Order" at bounding box center [1160, 386] width 46 height 14
click at [1165, 363] on link "View Order" at bounding box center [1160, 360] width 46 height 14
click at [1142, 329] on td "View Details" at bounding box center [1208, 332] width 157 height 32
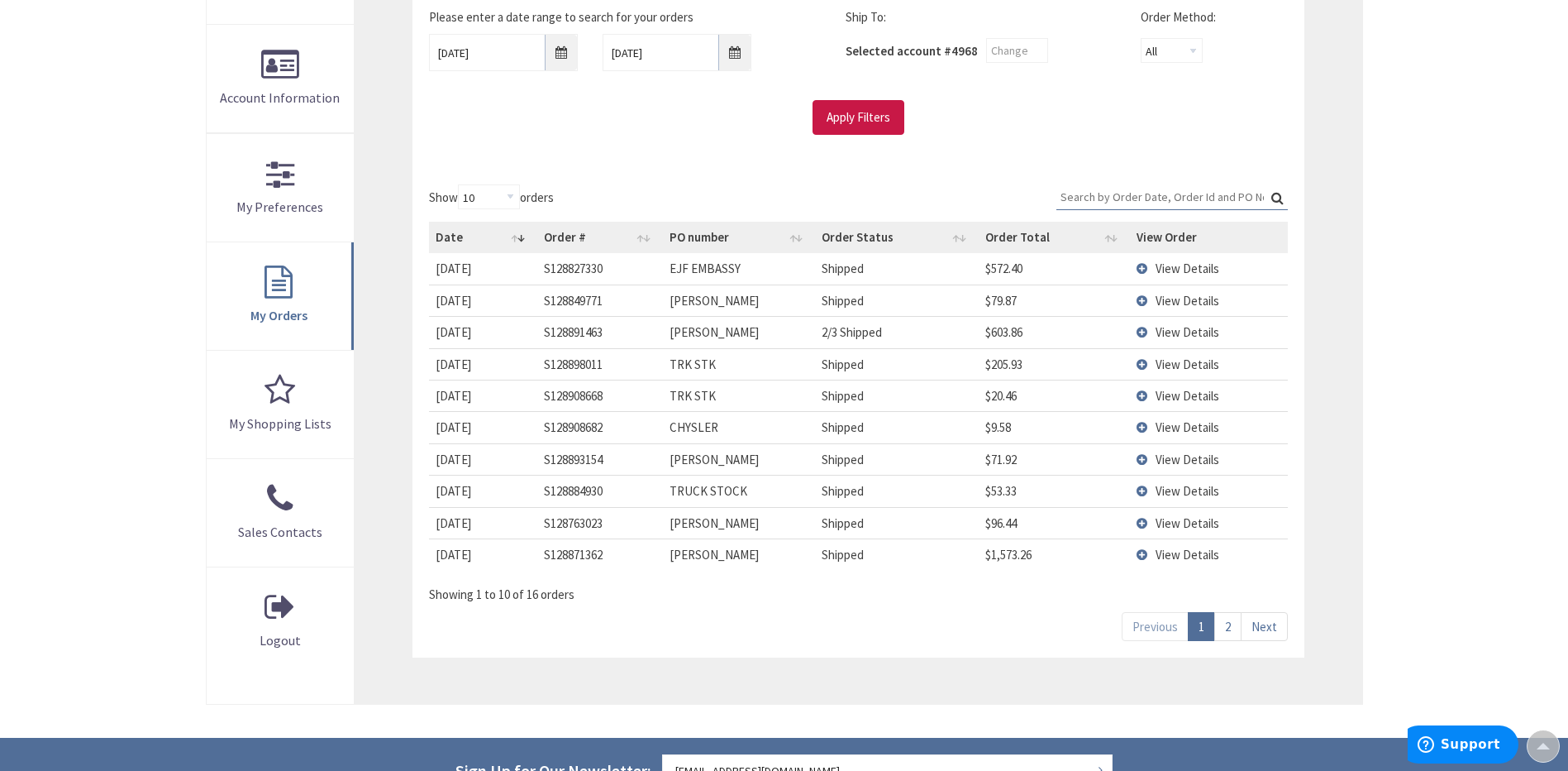
click at [1172, 306] on span "View Details" at bounding box center [1187, 300] width 64 height 16
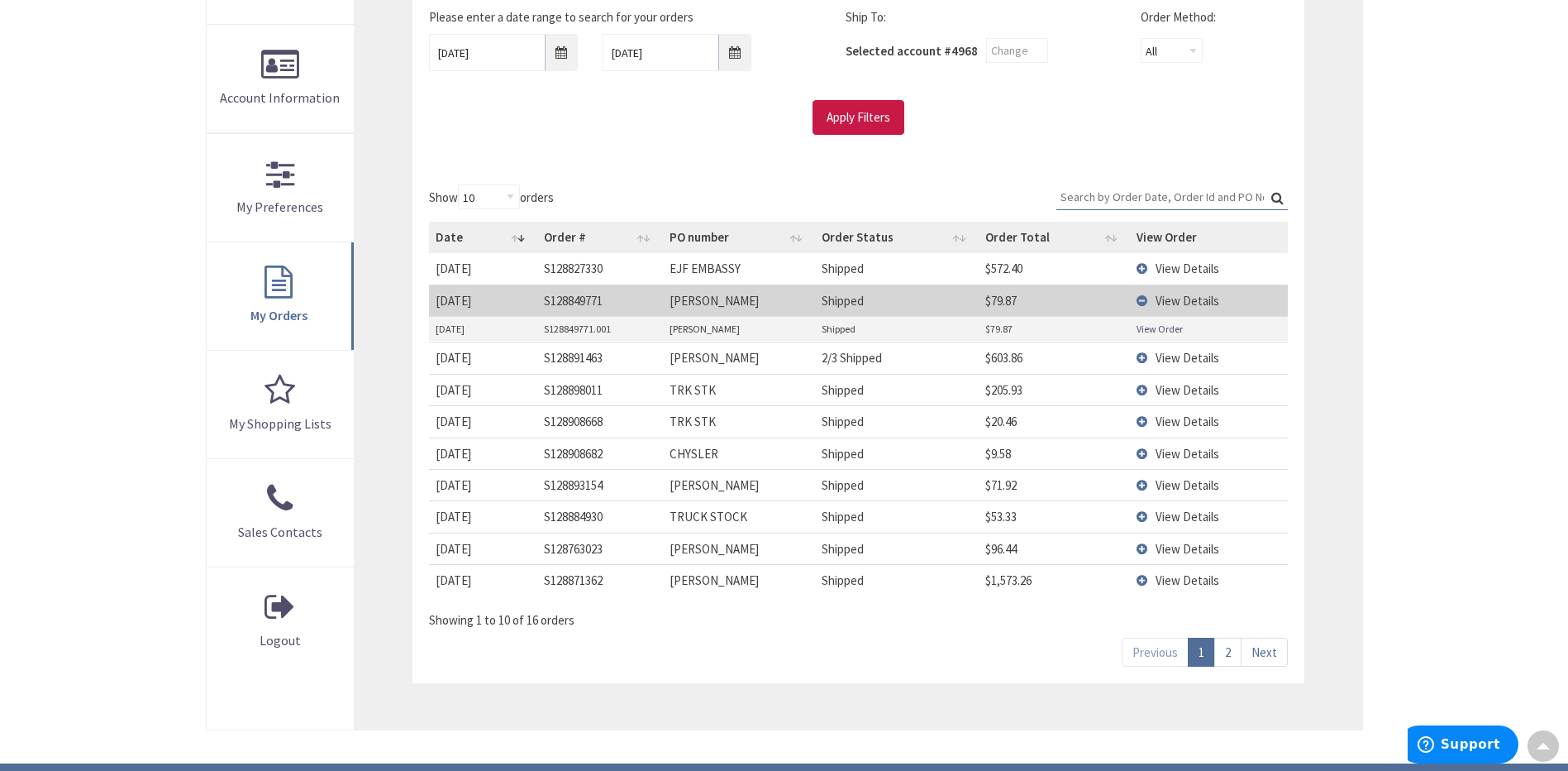
click at [1165, 333] on link "View Order" at bounding box center [1160, 328] width 46 height 14
click at [1142, 303] on td "View Details" at bounding box center [1208, 300] width 157 height 32
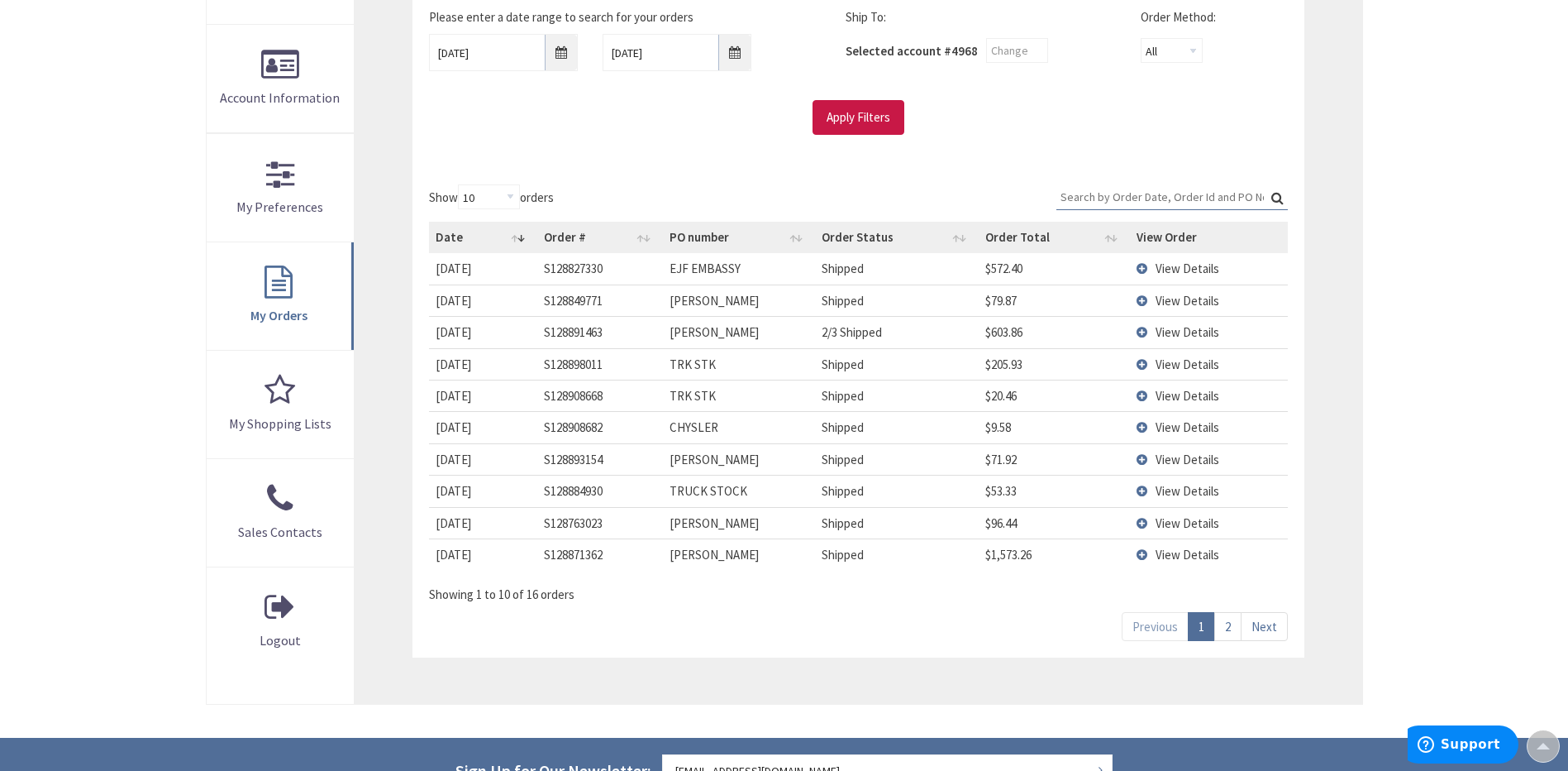
click at [1143, 270] on td "View Details" at bounding box center [1208, 268] width 157 height 31
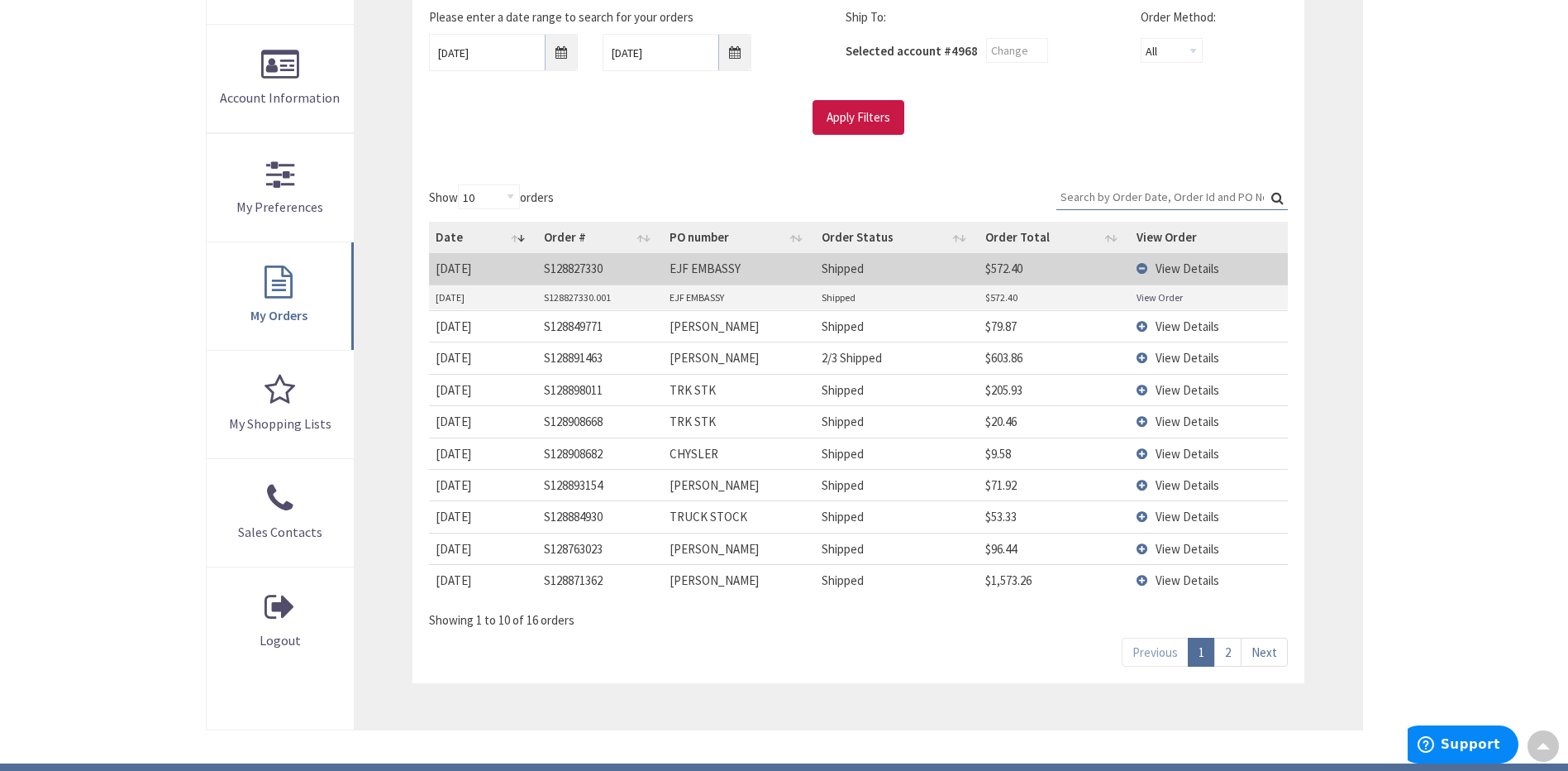
click at [1167, 297] on link "View Order" at bounding box center [1160, 297] width 46 height 14
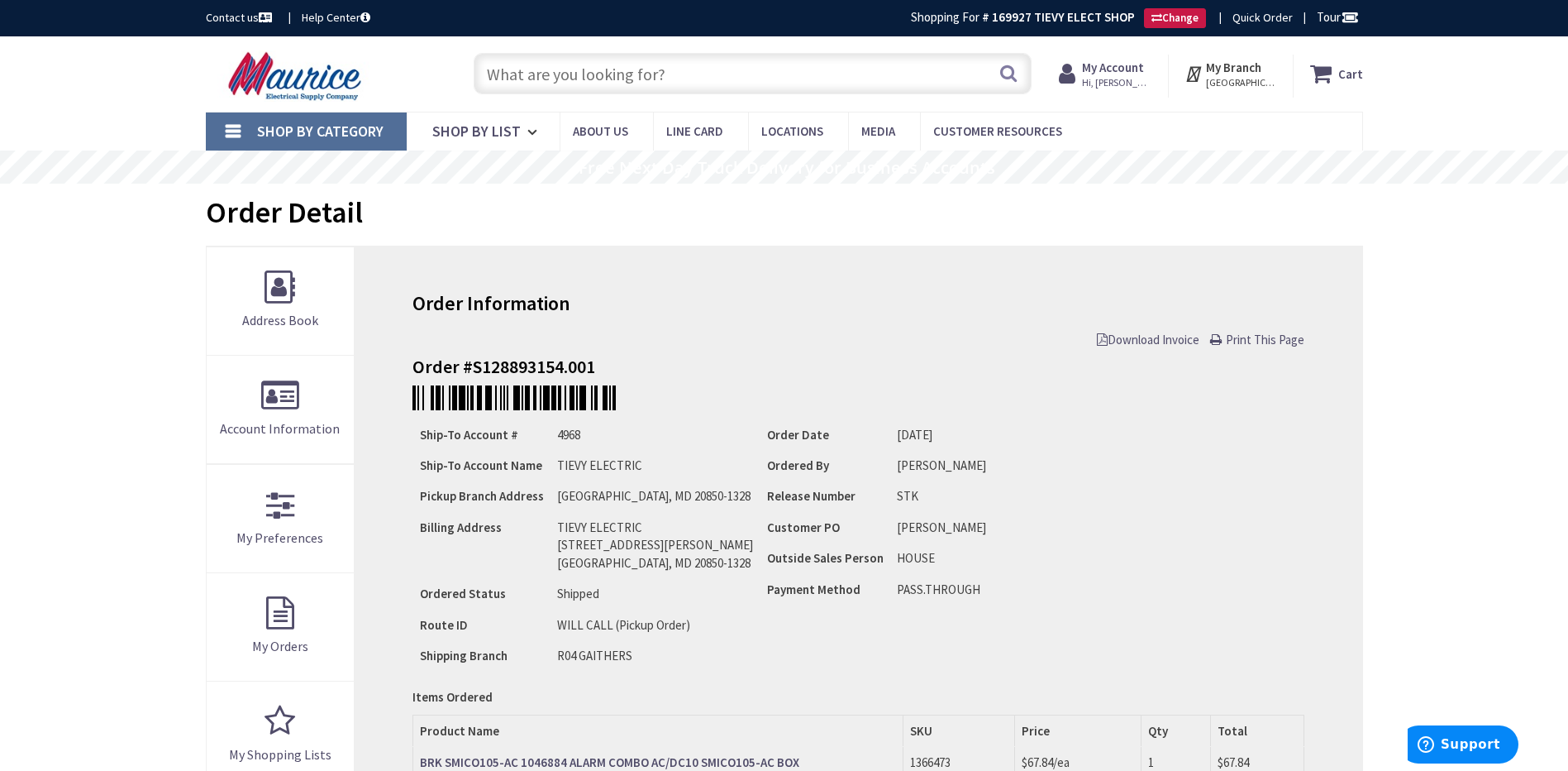
click at [1141, 341] on span "Download Invoice" at bounding box center [1148, 339] width 102 height 16
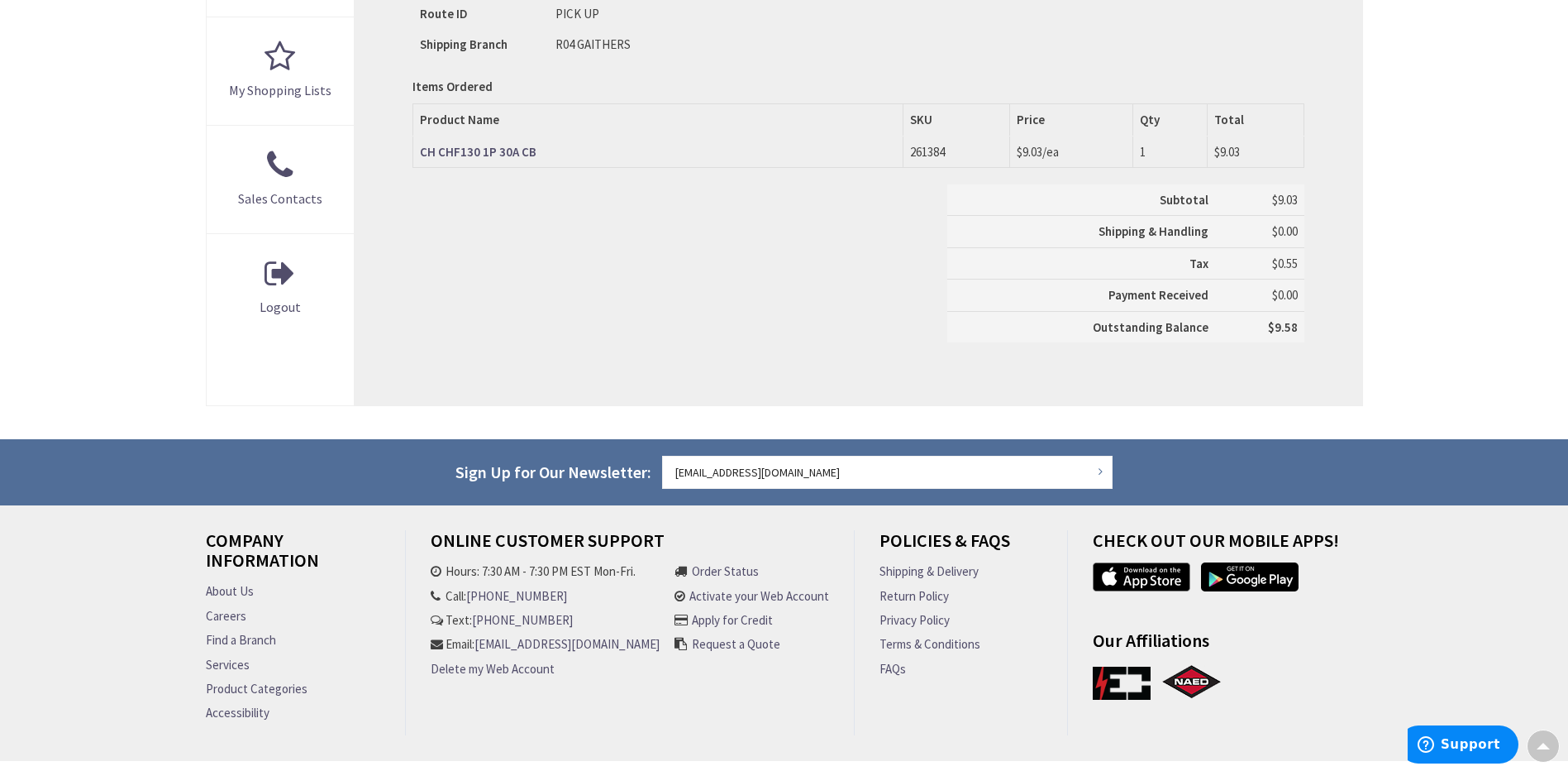
scroll to position [3, 0]
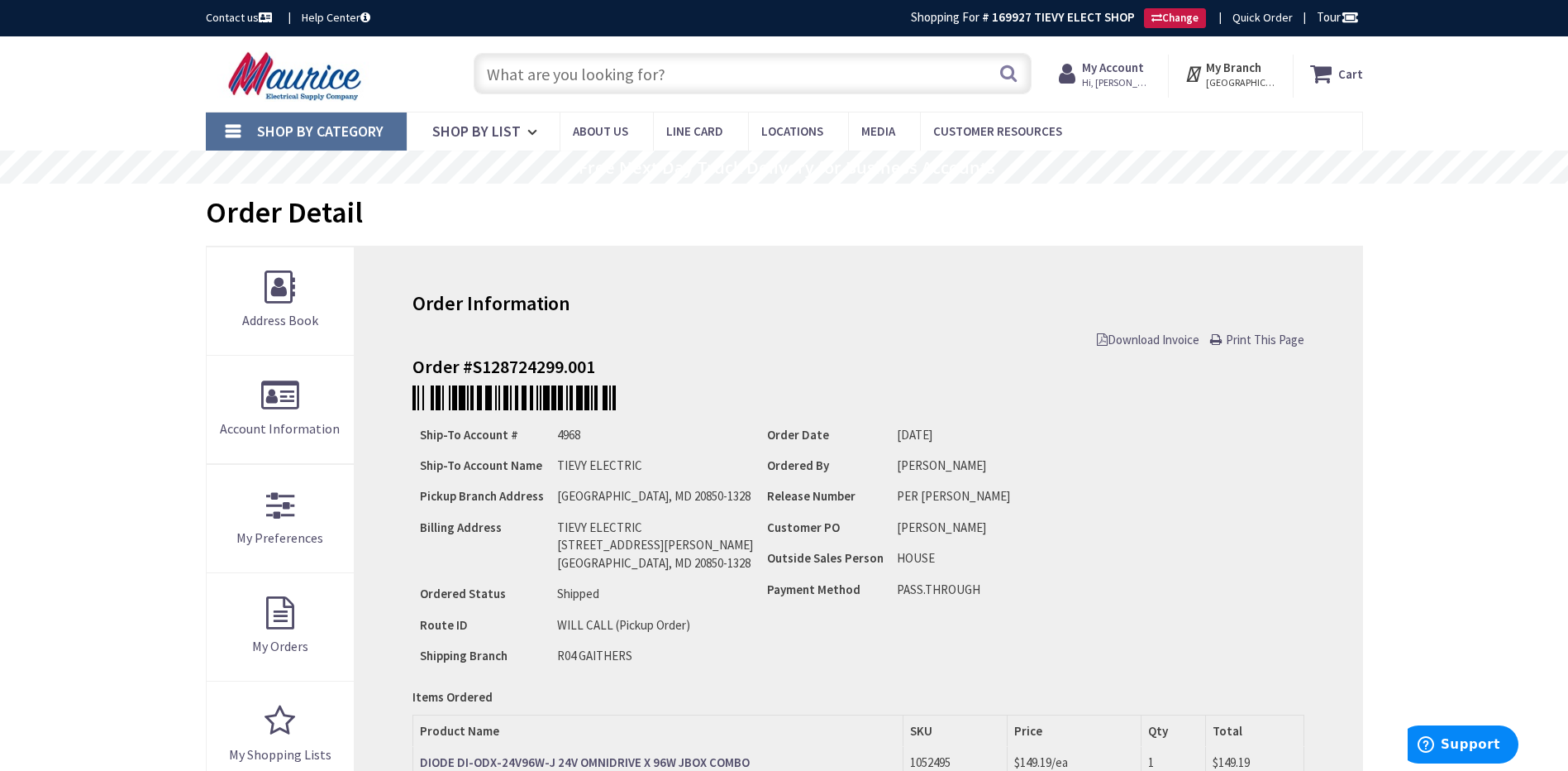
click at [1171, 339] on span "Download Invoice" at bounding box center [1148, 339] width 102 height 16
click at [1178, 344] on span "Download Invoice" at bounding box center [1148, 339] width 102 height 16
